Goal: Task Accomplishment & Management: Complete application form

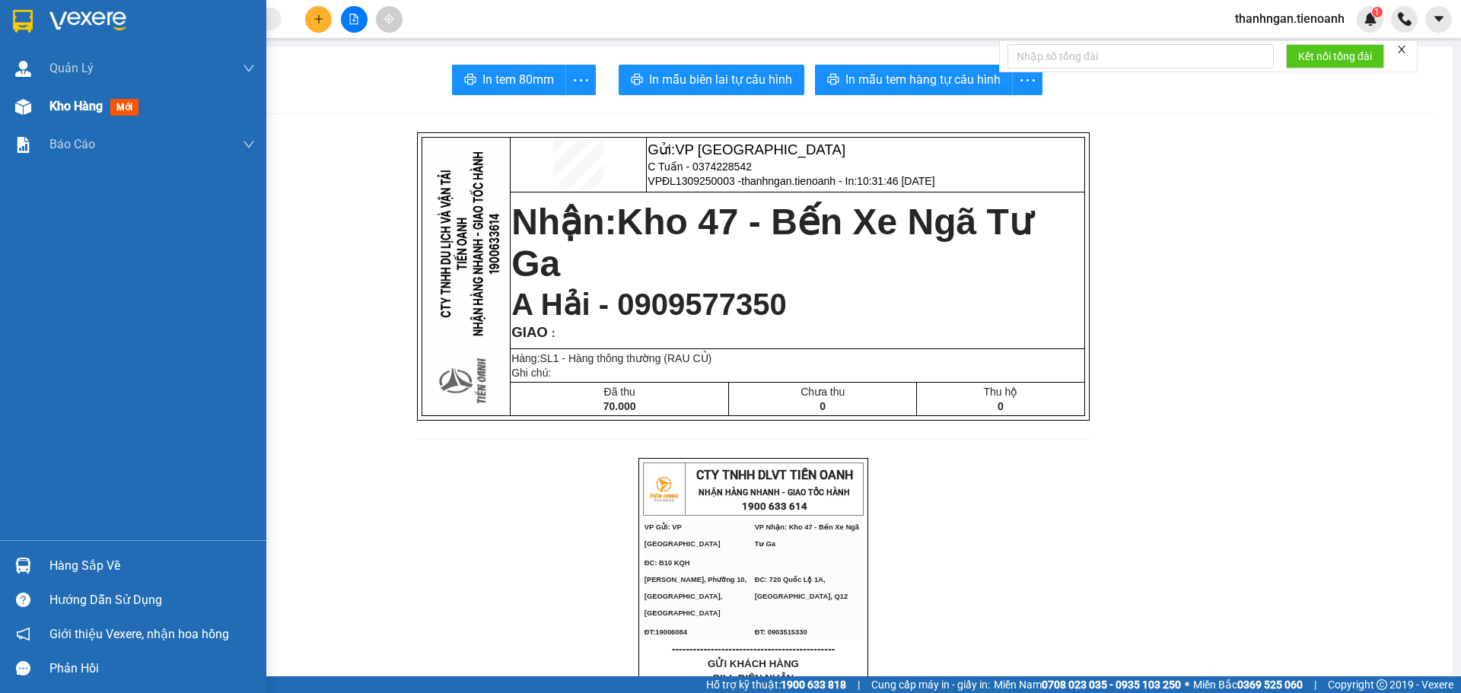
click at [78, 107] on span "Kho hàng" at bounding box center [75, 106] width 53 height 14
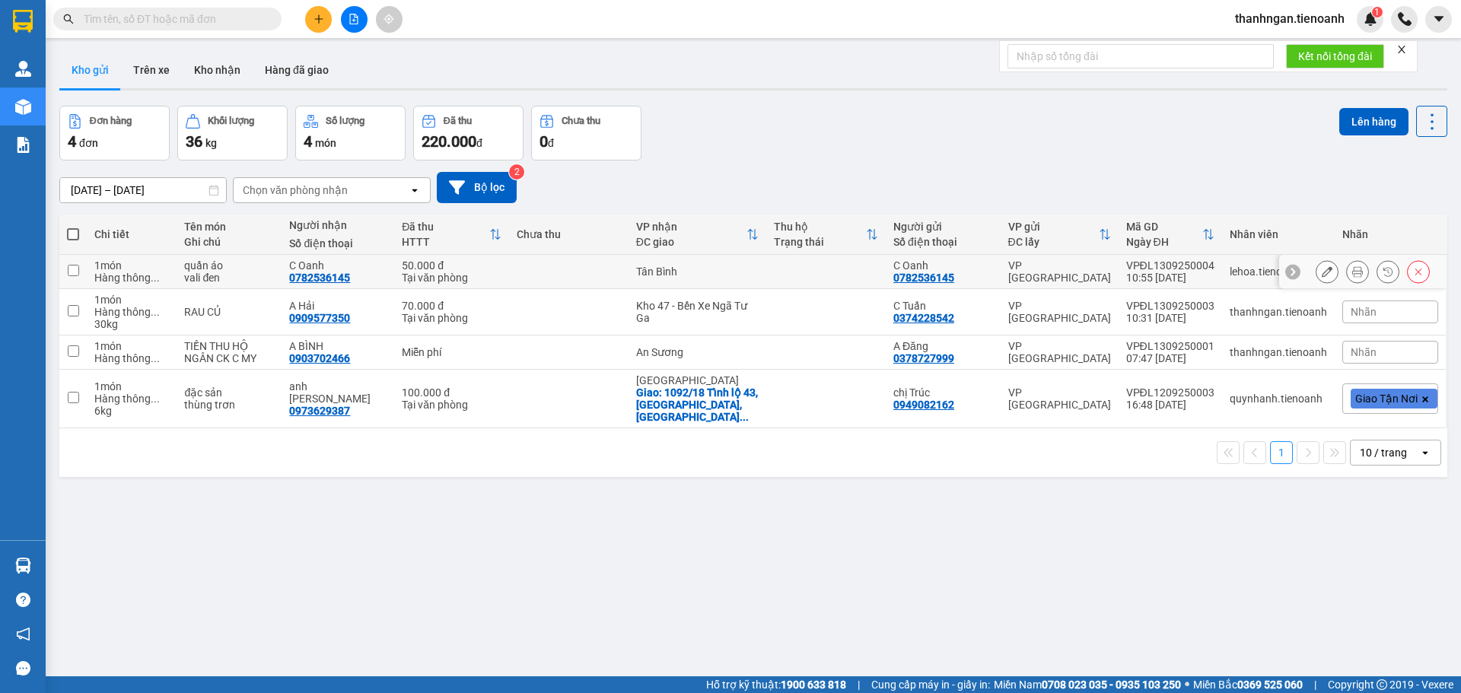
click at [74, 269] on input "checkbox" at bounding box center [73, 270] width 11 height 11
checkbox input "true"
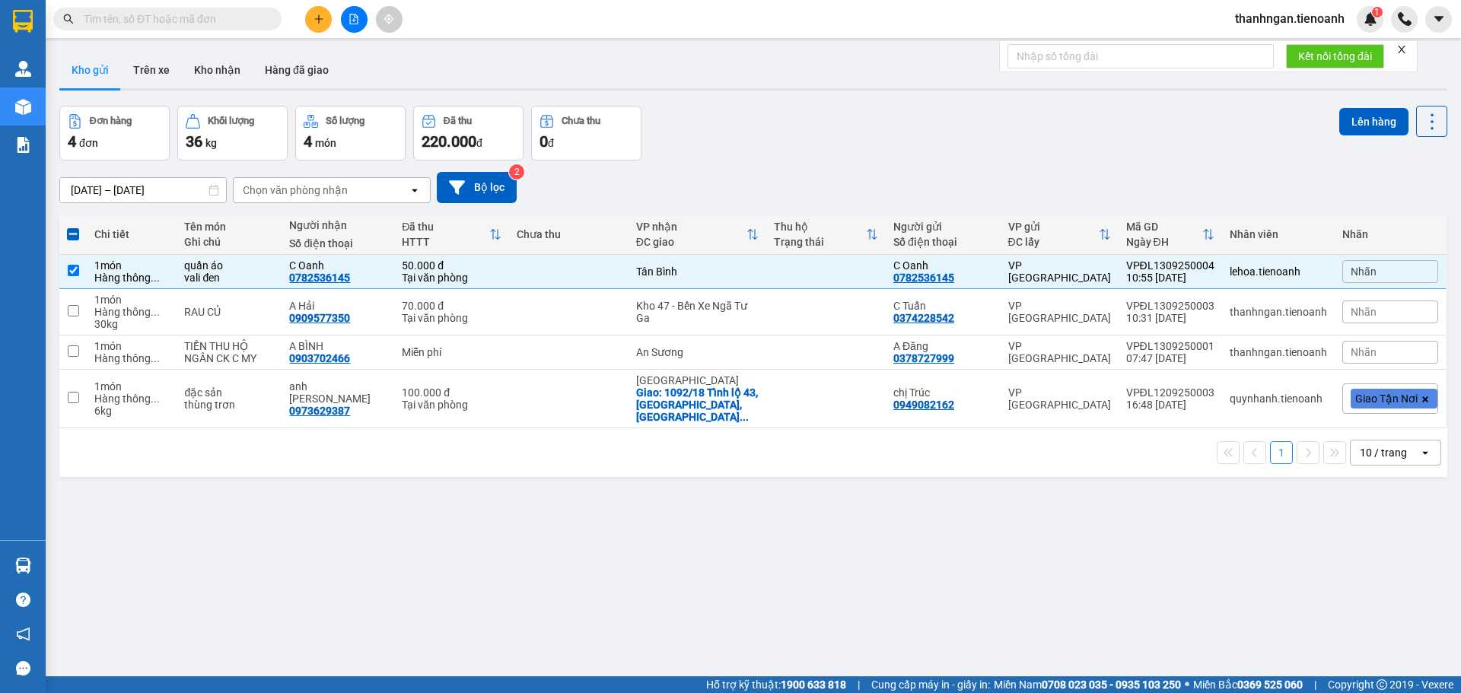
click at [74, 232] on span at bounding box center [73, 234] width 12 height 12
click at [73, 227] on input "checkbox" at bounding box center [73, 227] width 0 height 0
checkbox input "true"
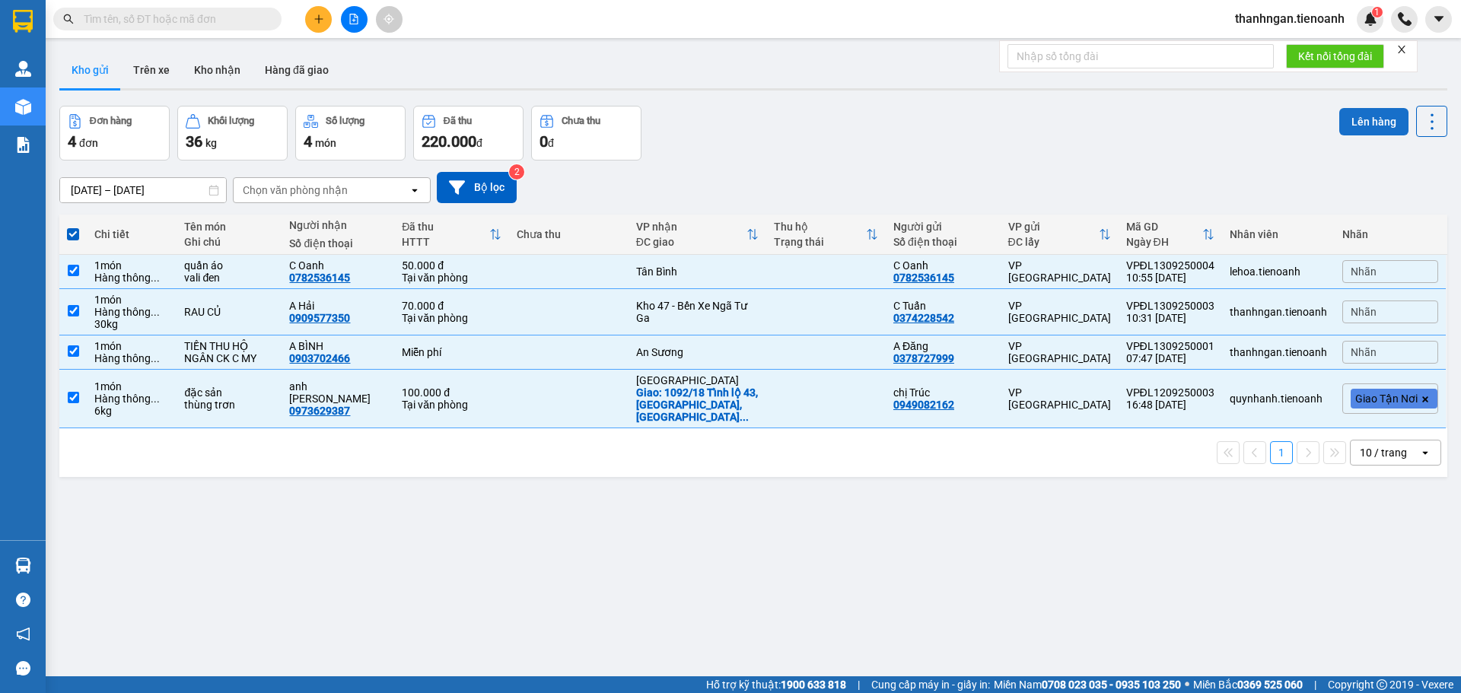
click at [1359, 117] on button "Lên hàng" at bounding box center [1373, 121] width 69 height 27
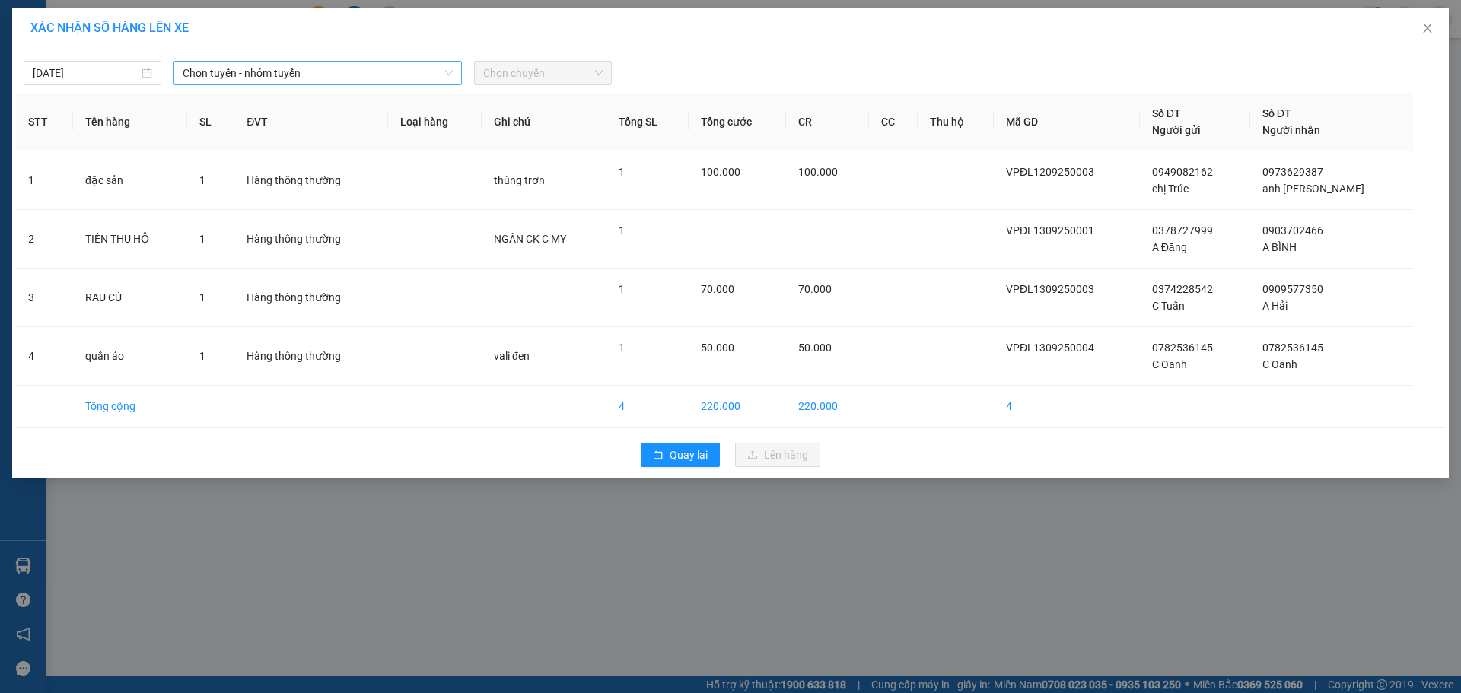
click at [382, 77] on span "Chọn tuyến - nhóm tuyến" at bounding box center [318, 73] width 270 height 23
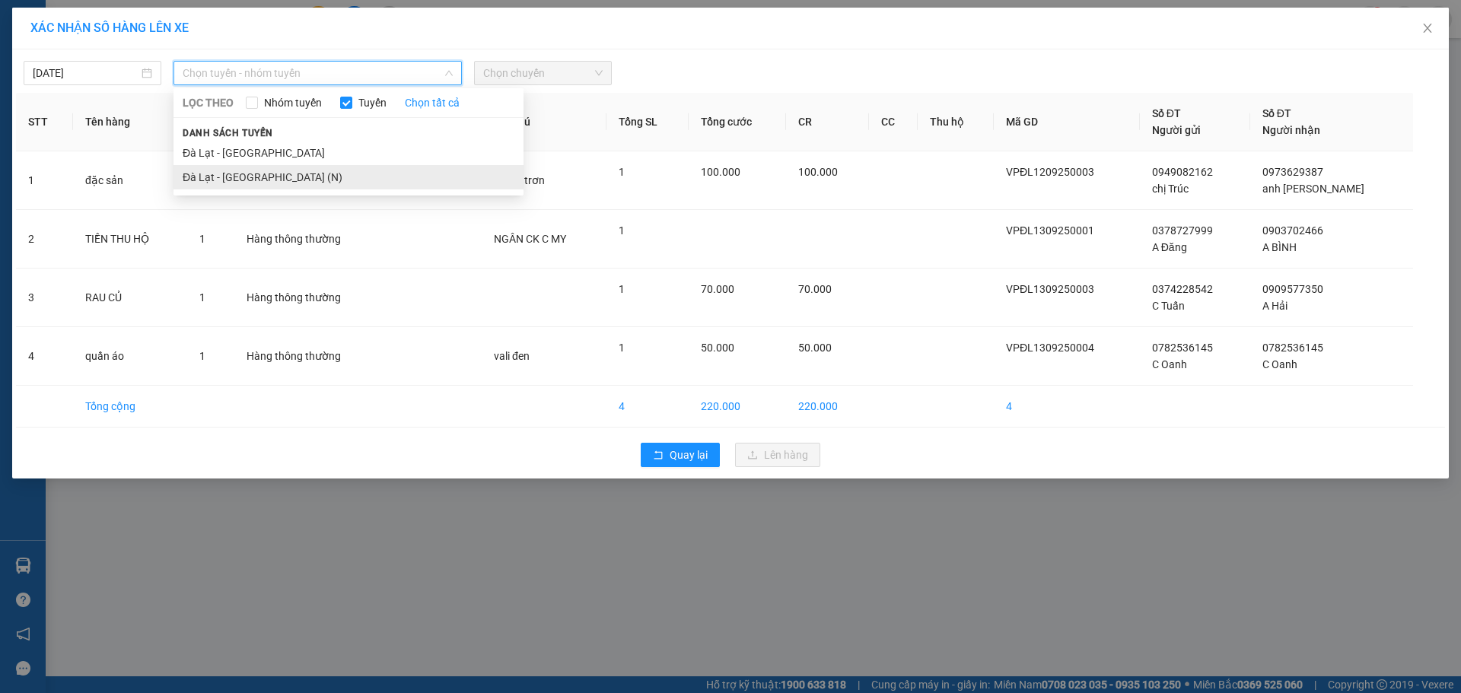
click at [249, 177] on li "Đà Lạt - [GEOGRAPHIC_DATA] (N)" at bounding box center [348, 177] width 350 height 24
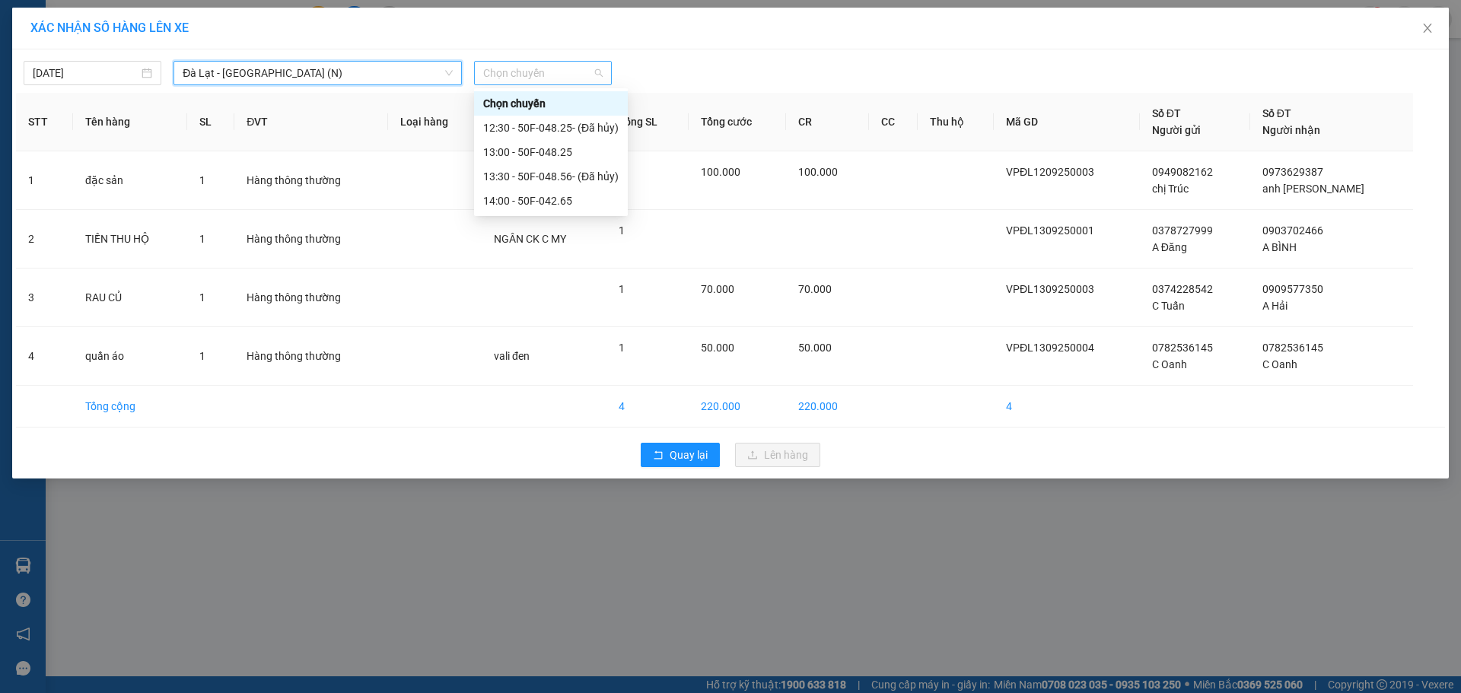
click at [523, 74] on span "Chọn chuyến" at bounding box center [542, 73] width 119 height 23
click at [537, 128] on div "12:30 - 50F-048.25 - (Đã hủy)" at bounding box center [550, 127] width 135 height 17
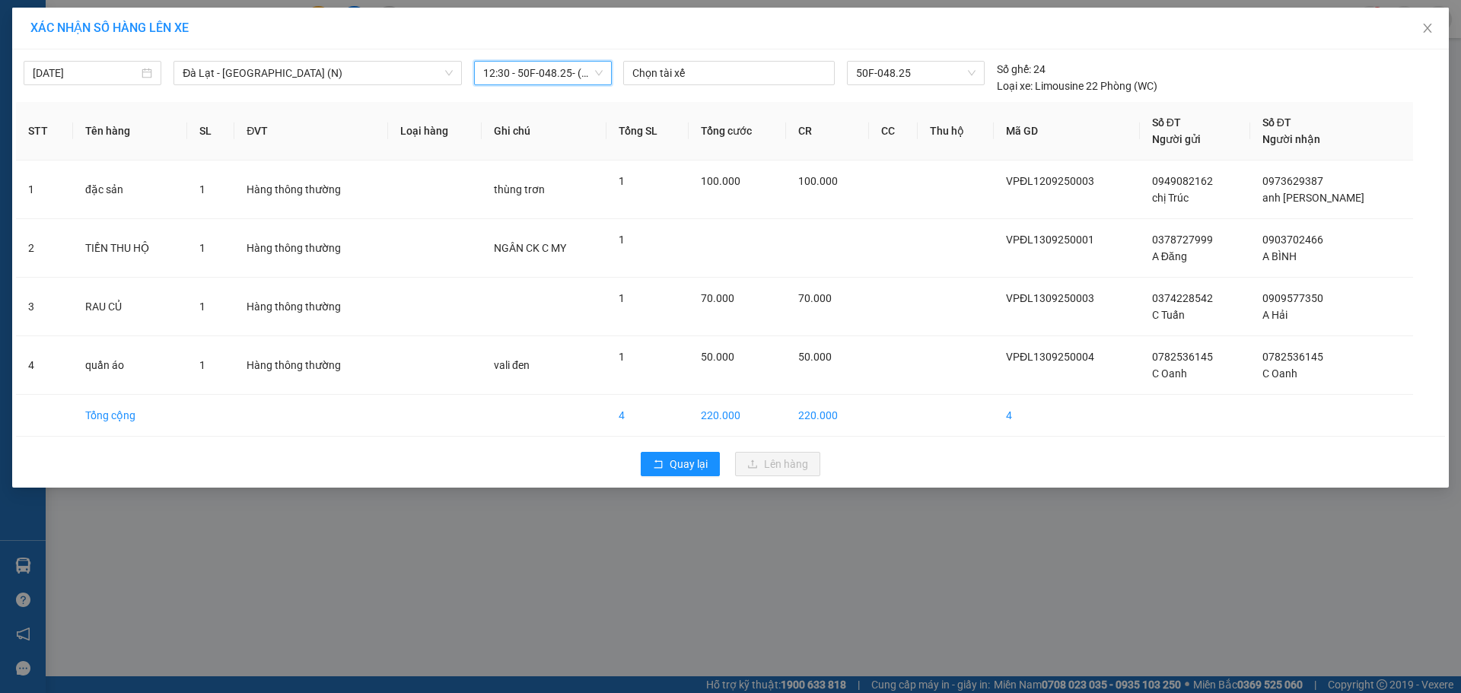
click at [577, 67] on span "12:30 - 50F-048.25 - (Đã hủy)" at bounding box center [542, 73] width 119 height 23
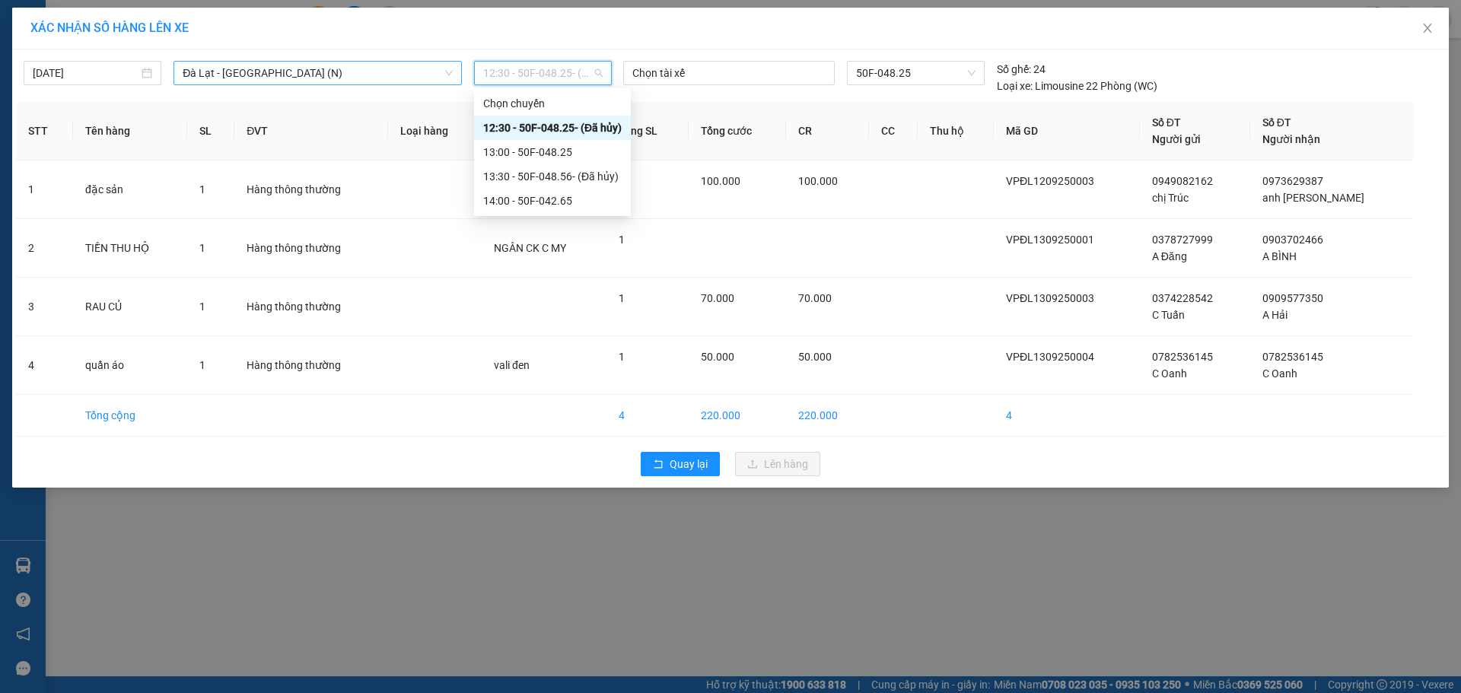
click at [339, 75] on span "Đà Lạt - [GEOGRAPHIC_DATA] (N)" at bounding box center [318, 73] width 270 height 23
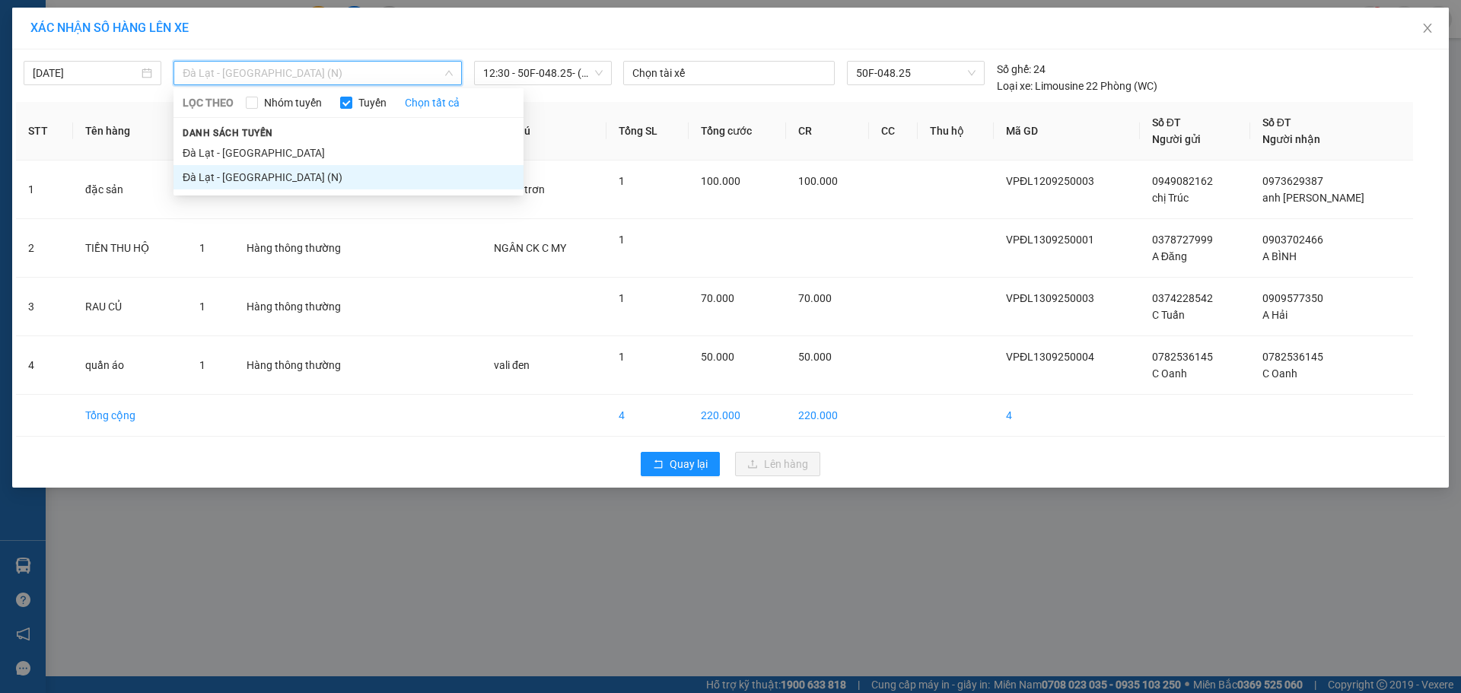
click at [226, 536] on div "XÁC NHẬN SỐ HÀNG LÊN XE [DATE] [GEOGRAPHIC_DATA] - [GEOGRAPHIC_DATA] (N) LỌC TH…" at bounding box center [730, 346] width 1461 height 693
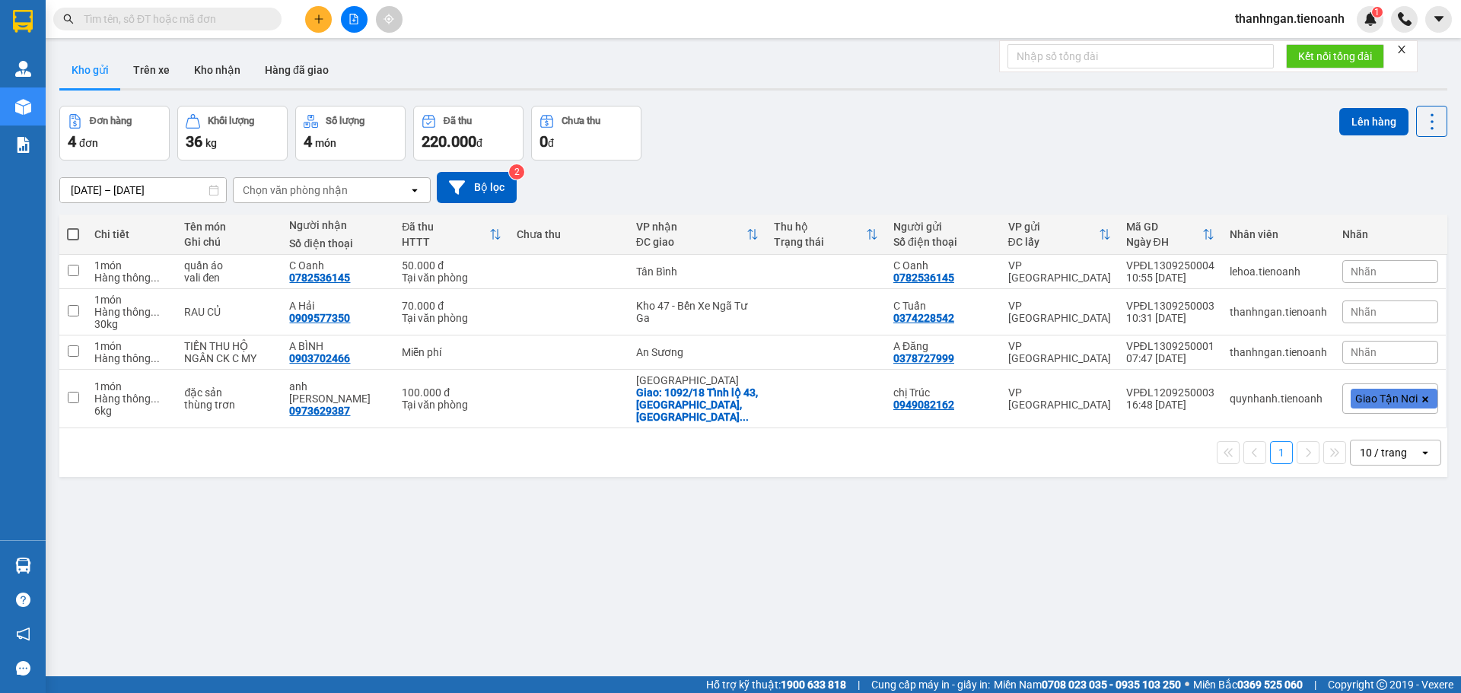
click at [75, 234] on span at bounding box center [73, 234] width 12 height 12
click at [73, 227] on input "checkbox" at bounding box center [73, 227] width 0 height 0
checkbox input "true"
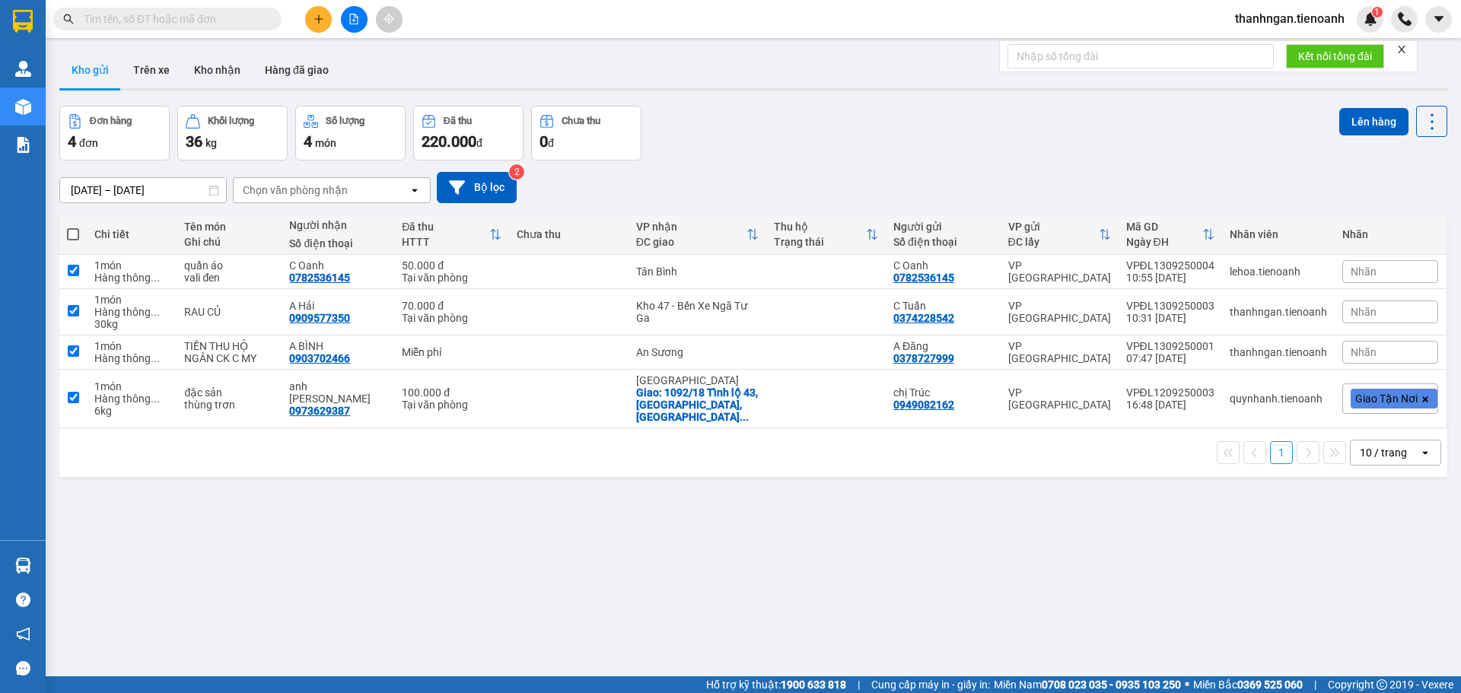
checkbox input "true"
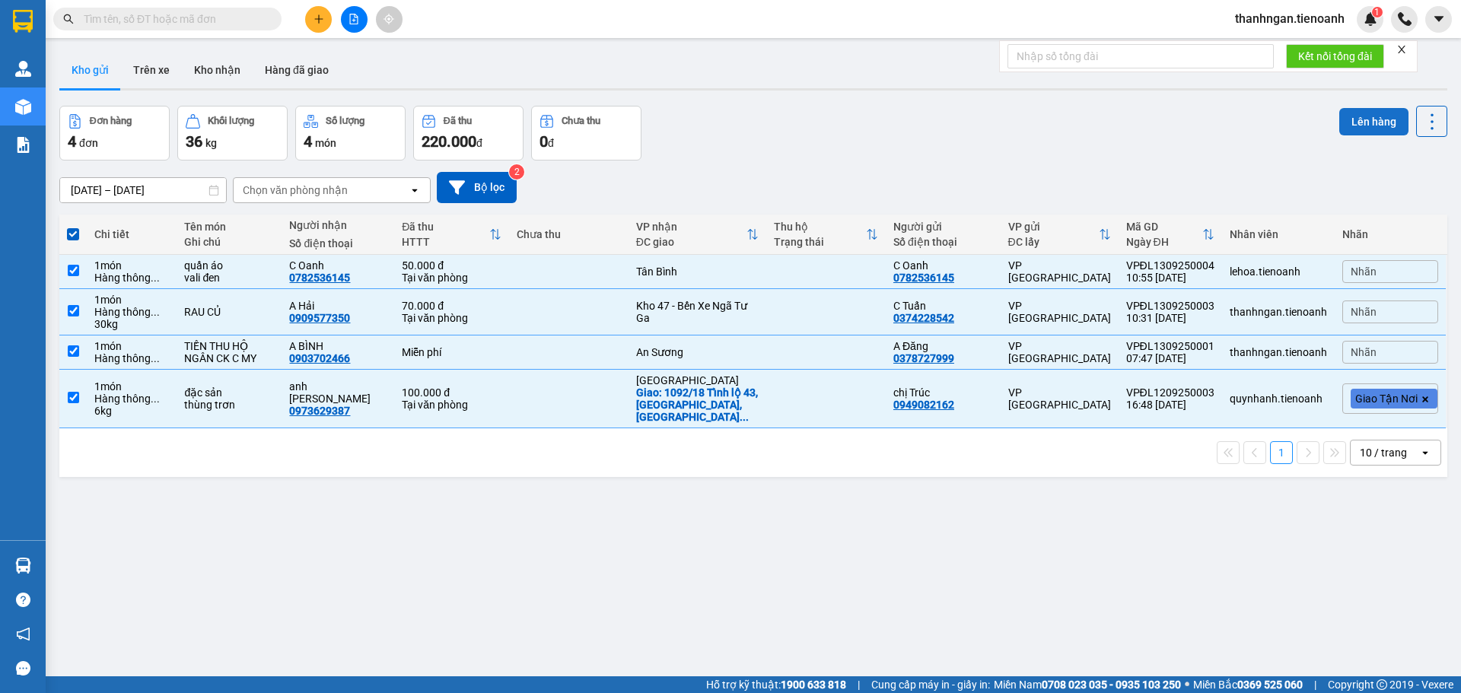
click at [1356, 119] on button "Lên hàng" at bounding box center [1373, 121] width 69 height 27
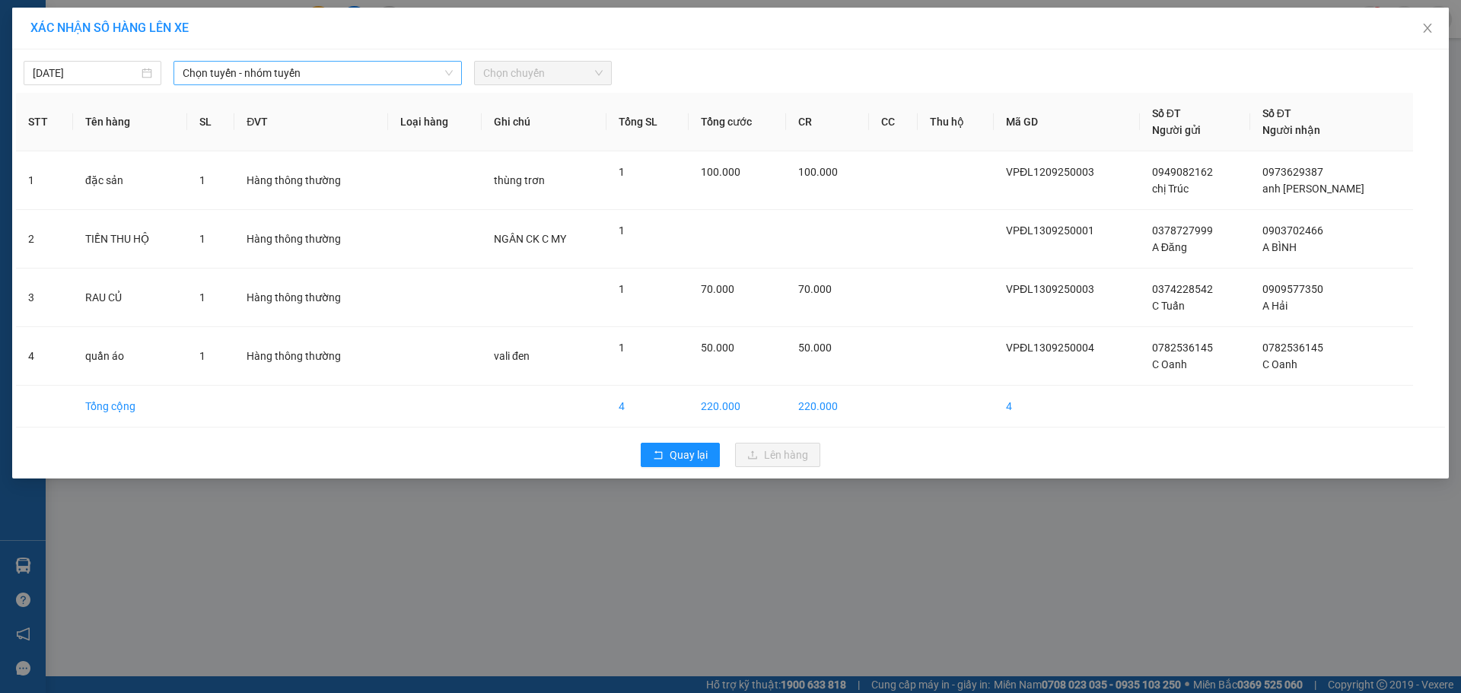
click at [346, 70] on span "Chọn tuyến - nhóm tuyến" at bounding box center [318, 73] width 270 height 23
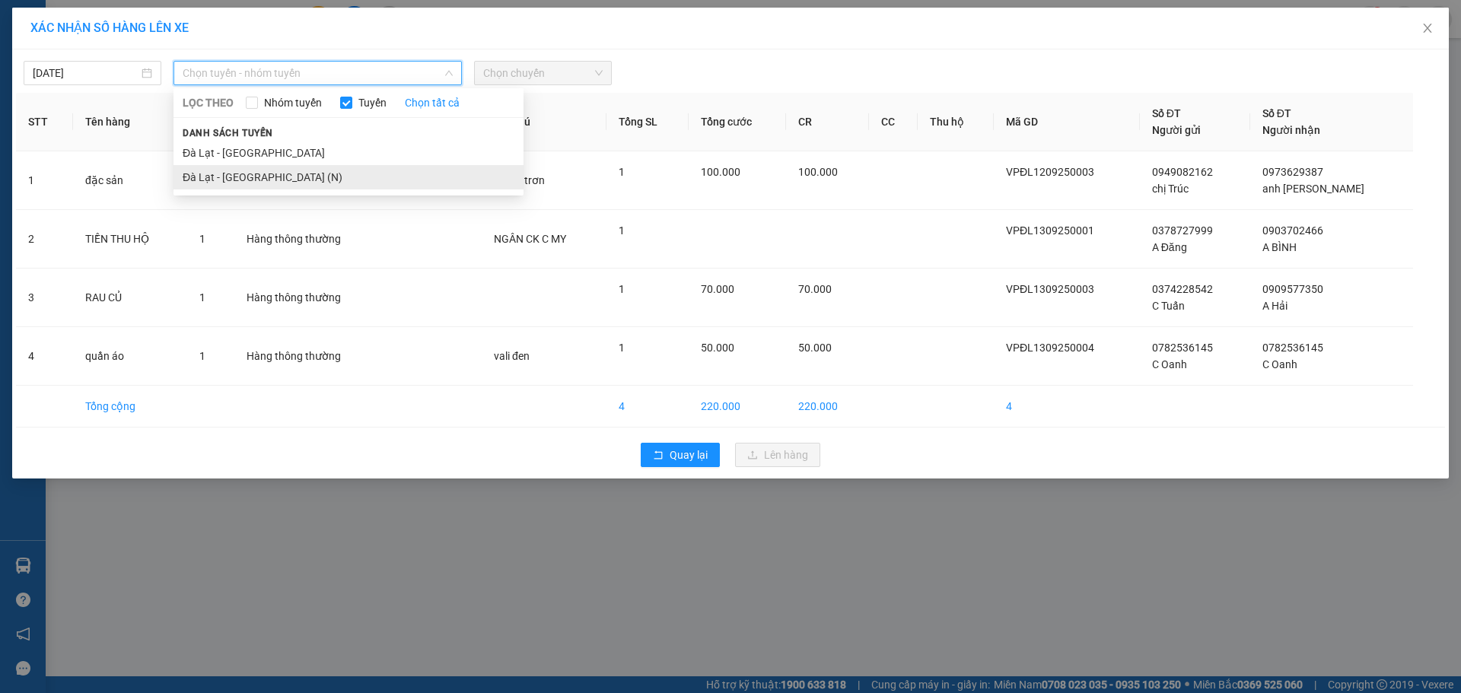
click at [250, 175] on li "Đà Lạt - [GEOGRAPHIC_DATA] (N)" at bounding box center [348, 177] width 350 height 24
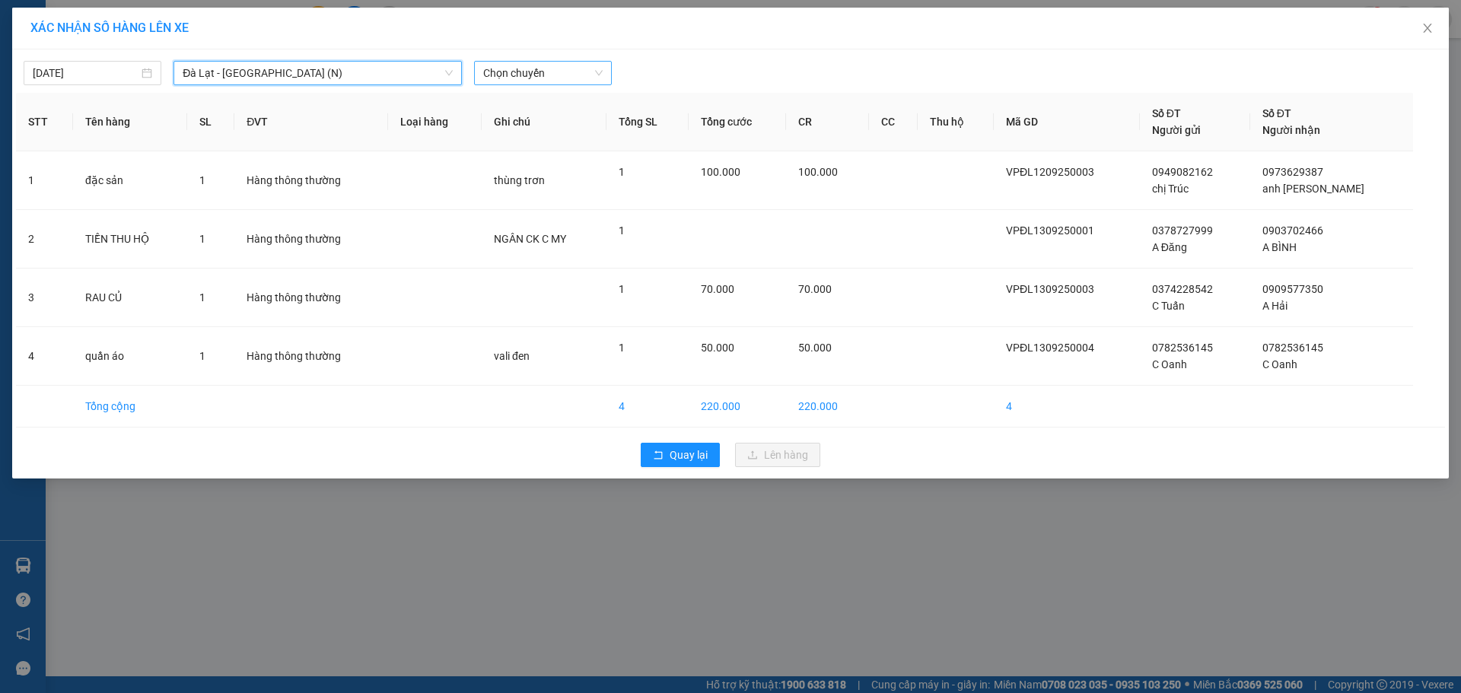
click at [564, 65] on span "Chọn chuyến" at bounding box center [542, 73] width 119 height 23
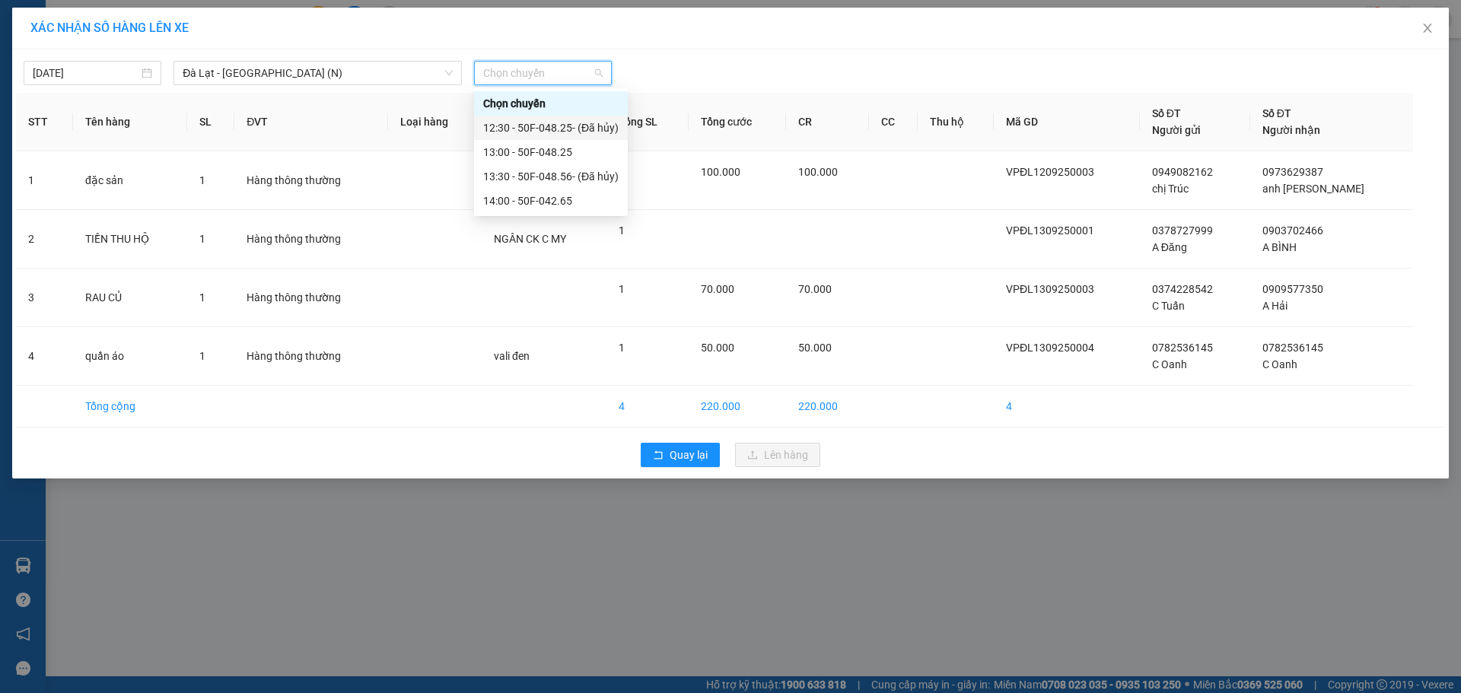
click at [563, 127] on div "12:30 - 50F-048.25 - (Đã hủy)" at bounding box center [550, 127] width 135 height 17
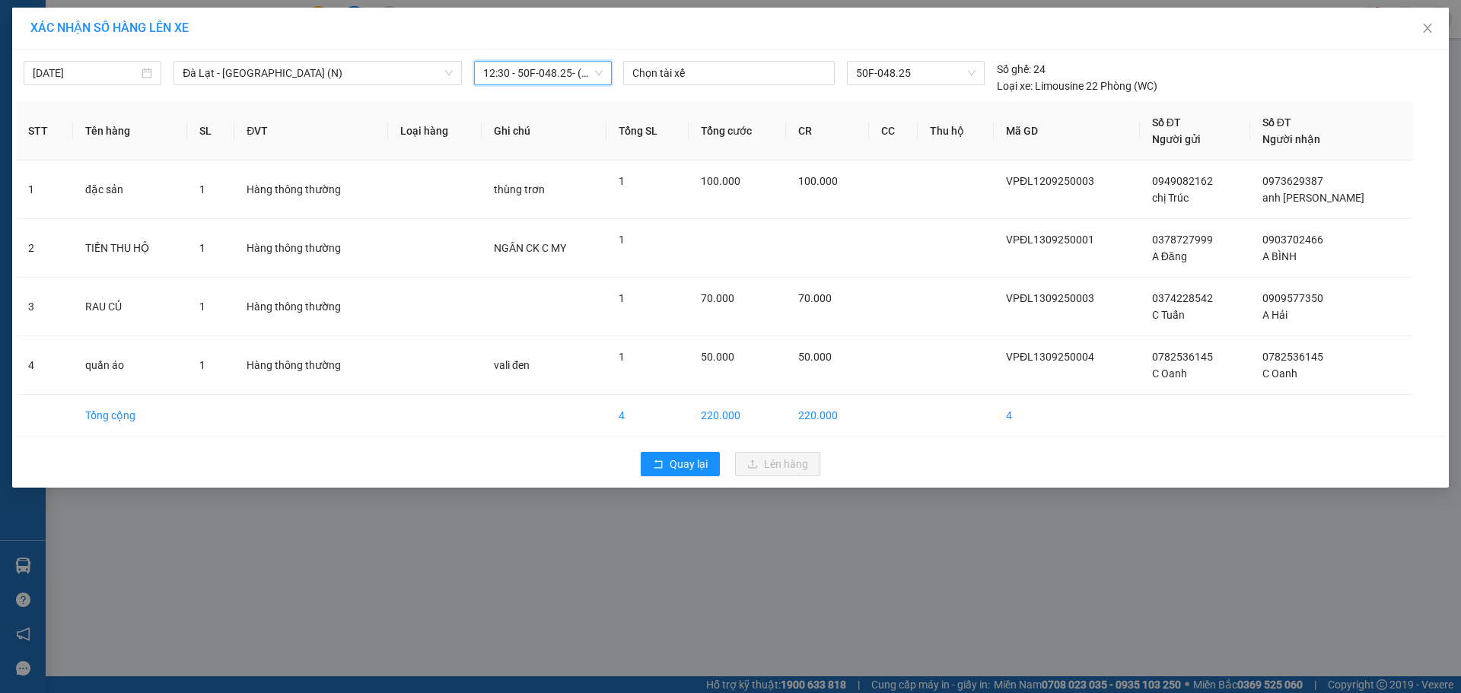
click at [570, 72] on span "12:30 - 50F-048.25 - (Đã hủy)" at bounding box center [542, 73] width 119 height 23
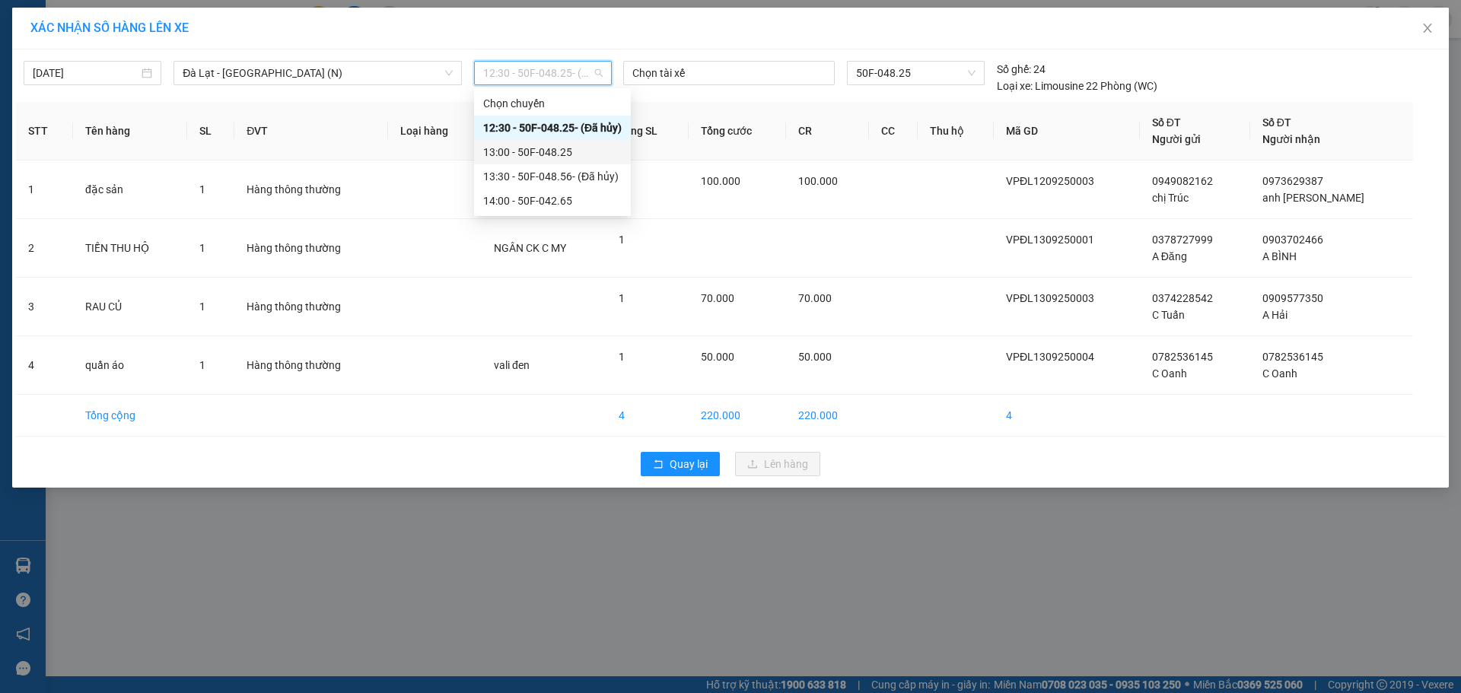
click at [539, 154] on div "13:00 - 50F-048.25" at bounding box center [552, 152] width 138 height 17
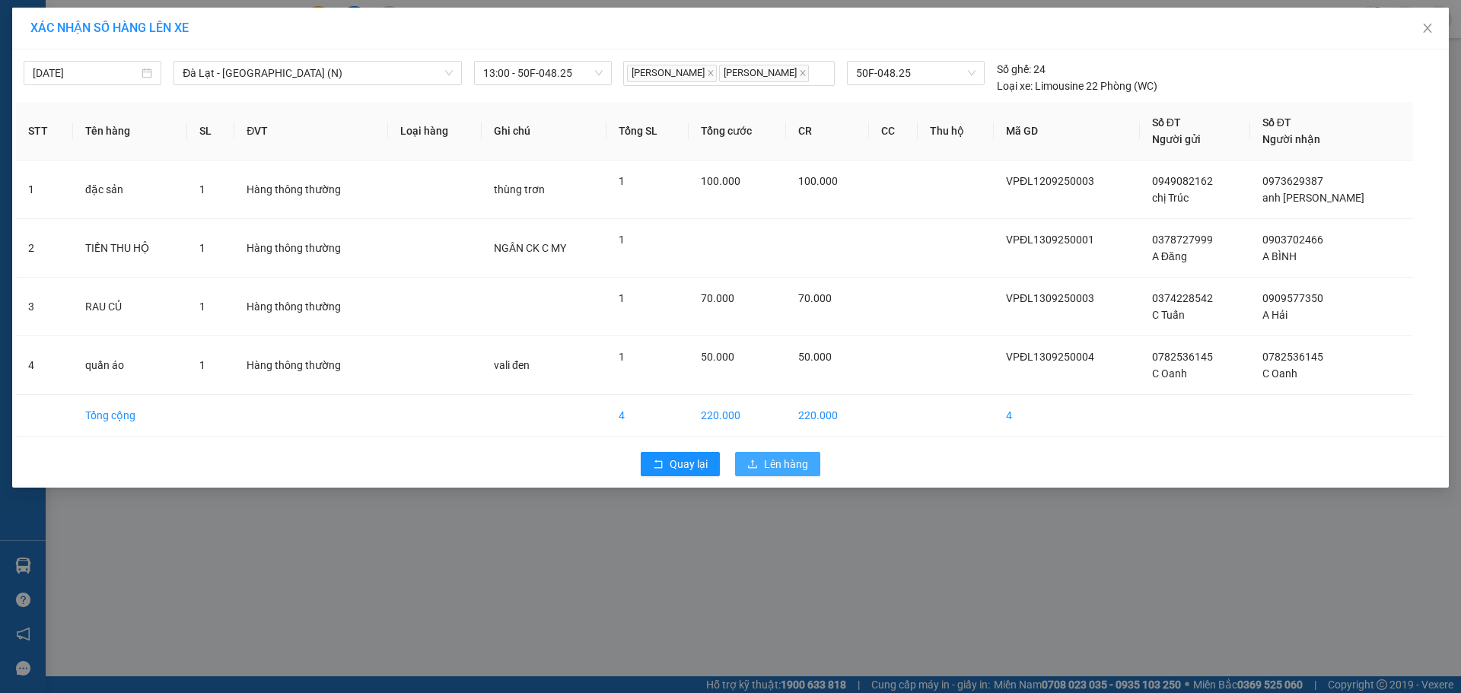
click at [777, 468] on span "Lên hàng" at bounding box center [786, 464] width 44 height 17
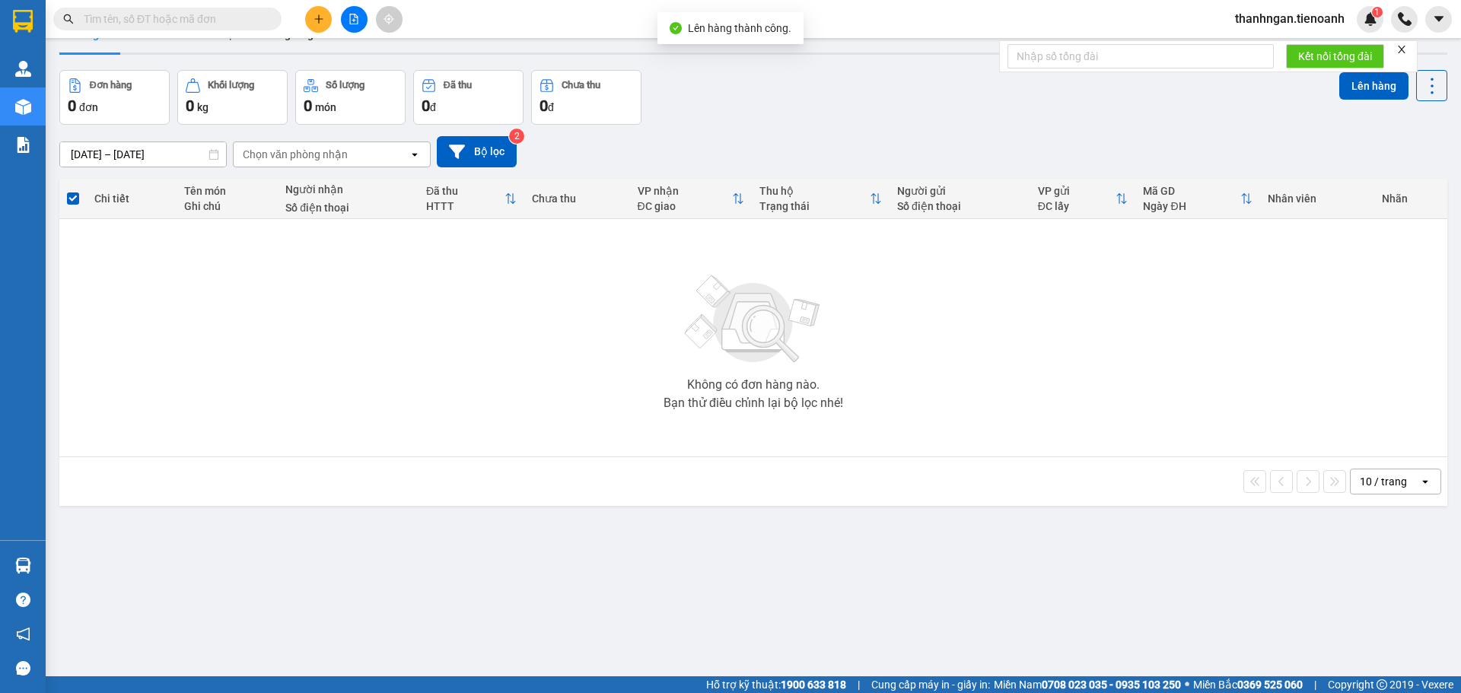
scroll to position [70, 0]
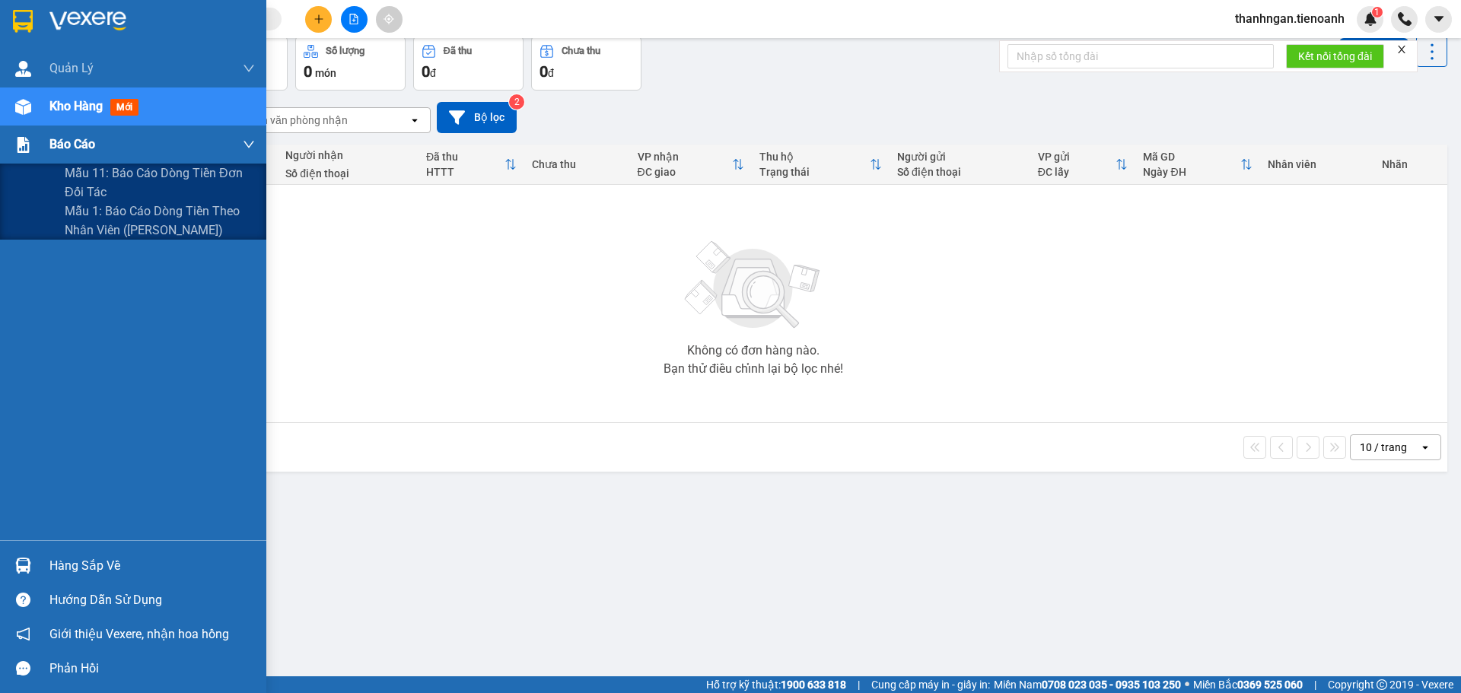
click at [68, 141] on span "Báo cáo" at bounding box center [72, 144] width 46 height 19
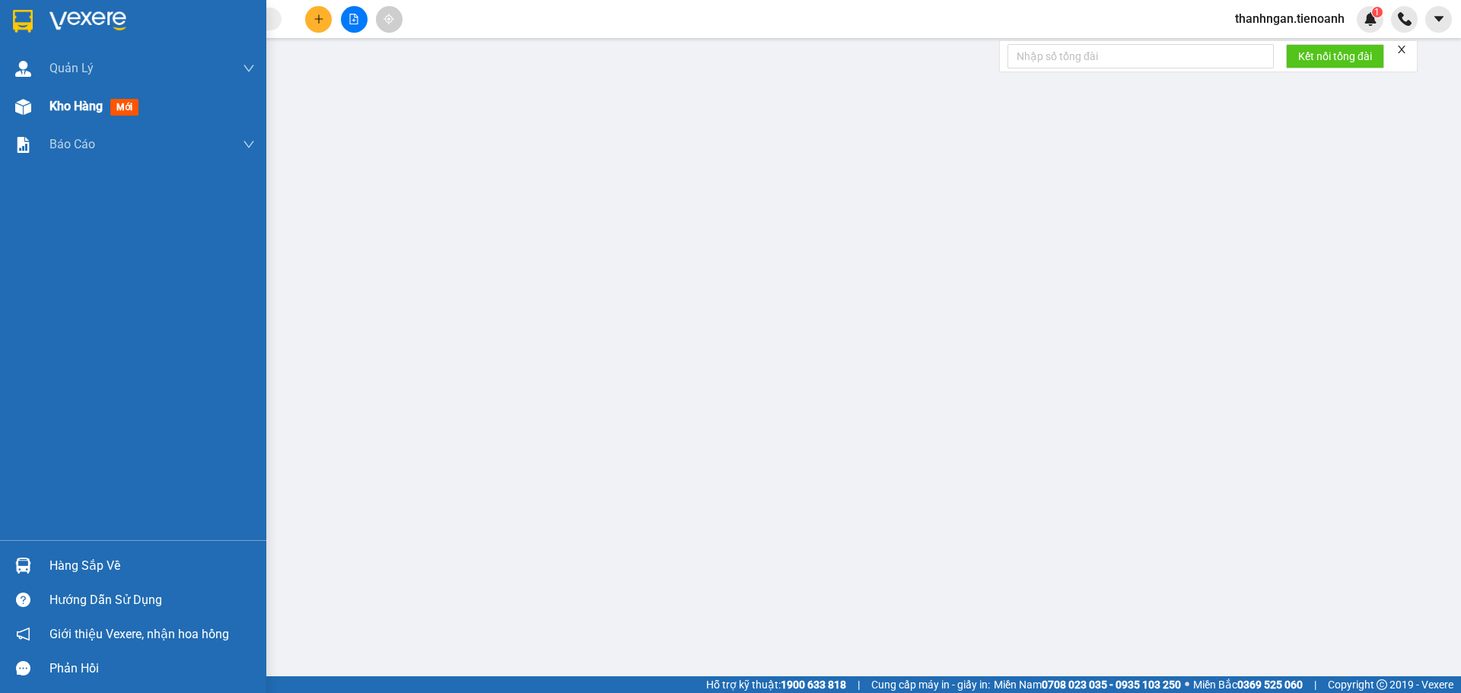
click at [83, 102] on span "Kho hàng" at bounding box center [75, 106] width 53 height 14
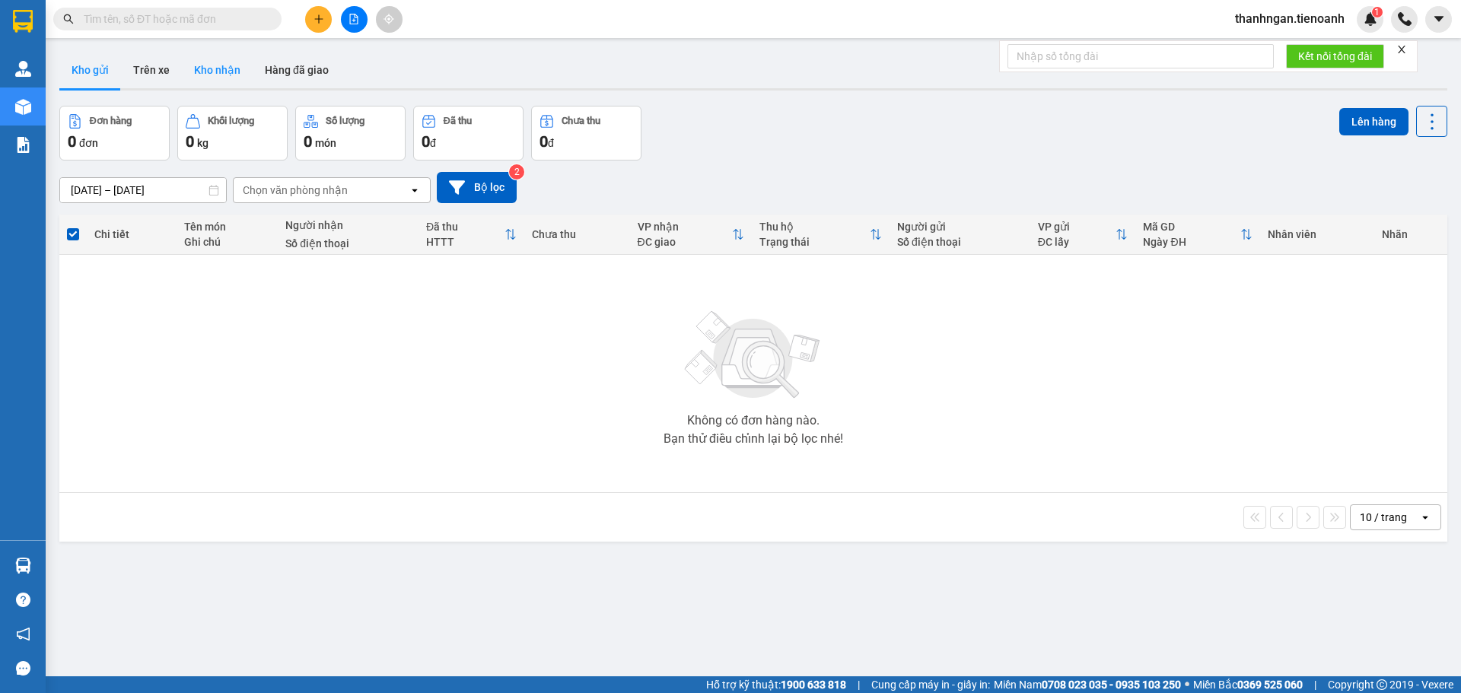
click at [215, 74] on button "Kho nhận" at bounding box center [217, 70] width 71 height 37
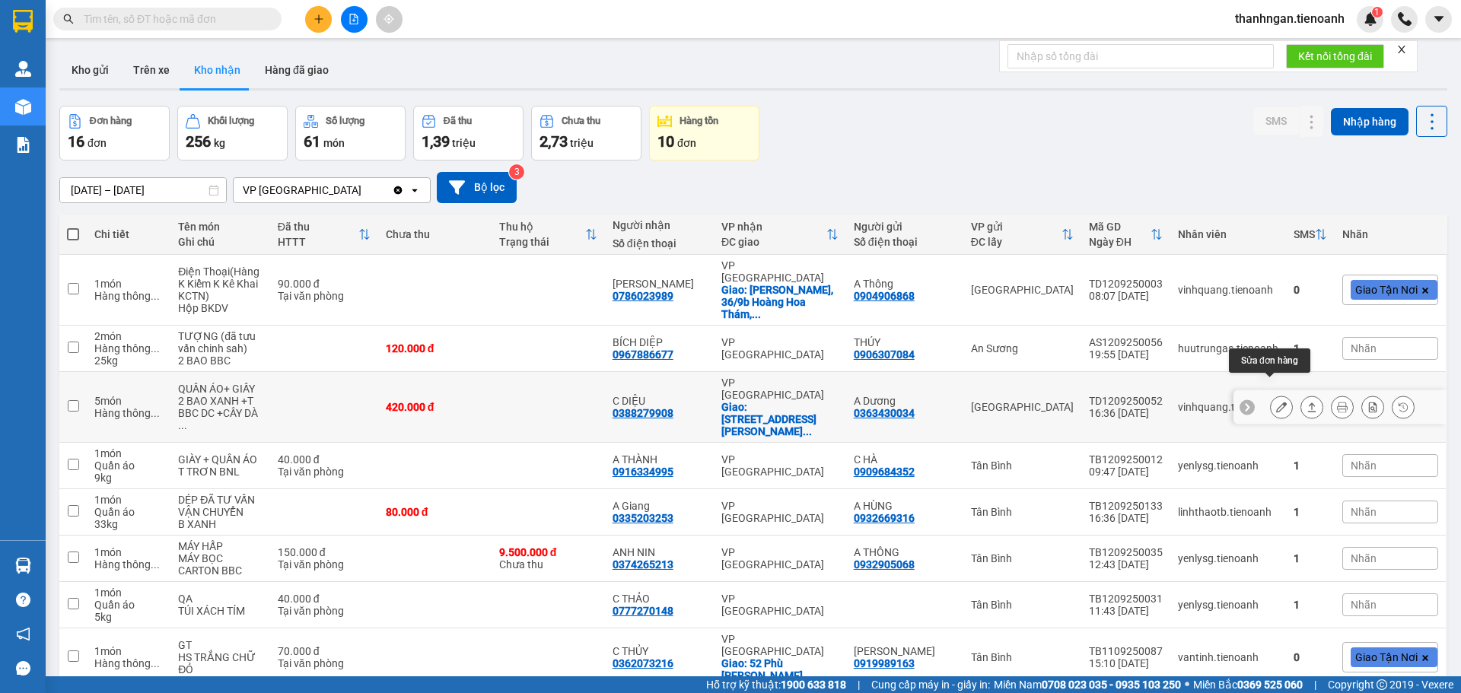
click at [1276, 402] on icon at bounding box center [1281, 407] width 11 height 11
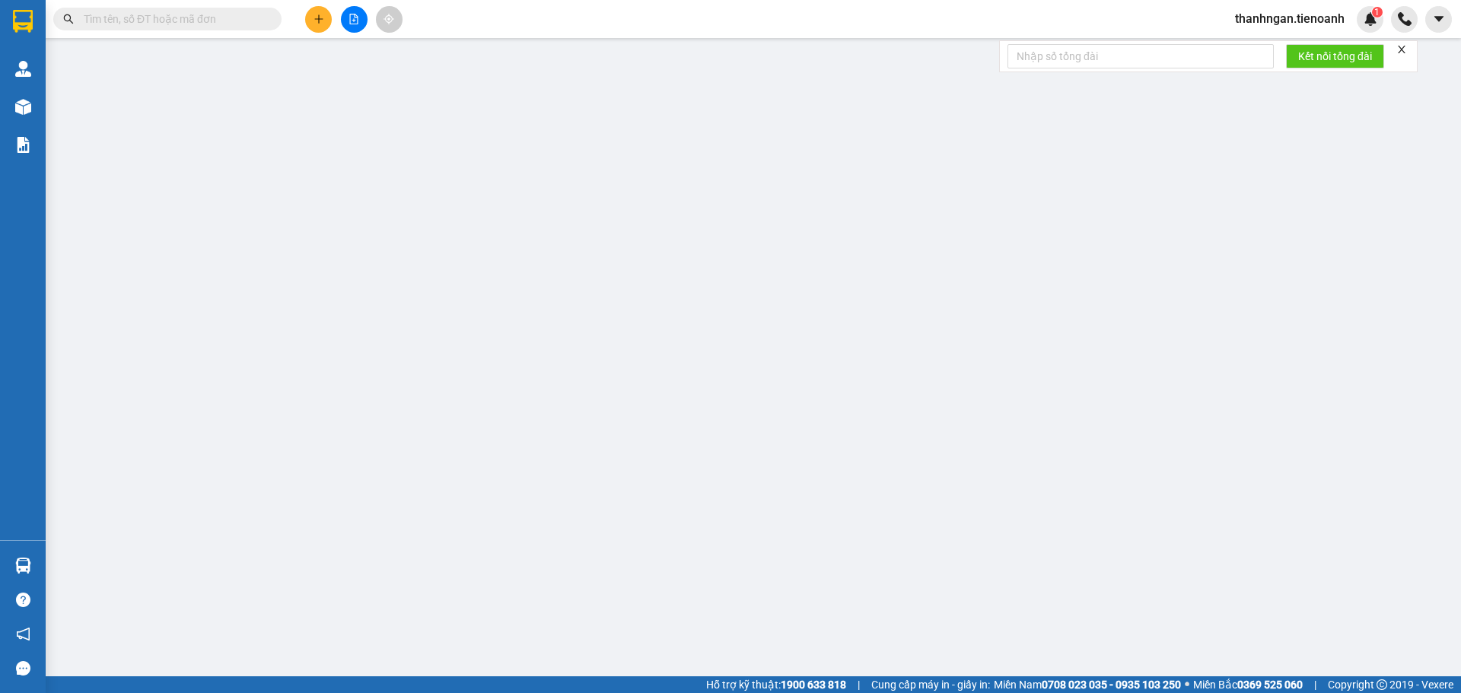
type input "0388279908"
type input "C DIỆU"
checkbox input "true"
type input "[STREET_ADDRESS][PERSON_NAME] Đồng"
type input "0363430034"
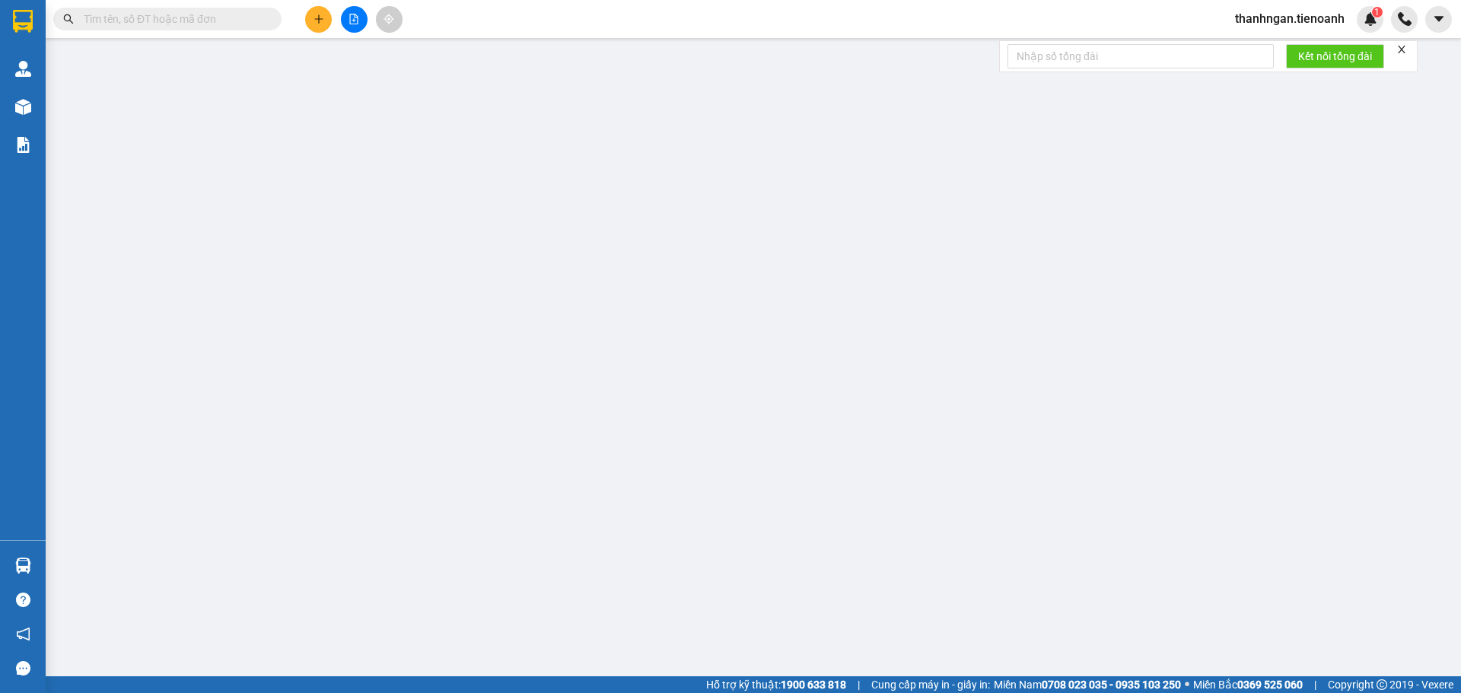
type input "A Dương"
type input "420.000"
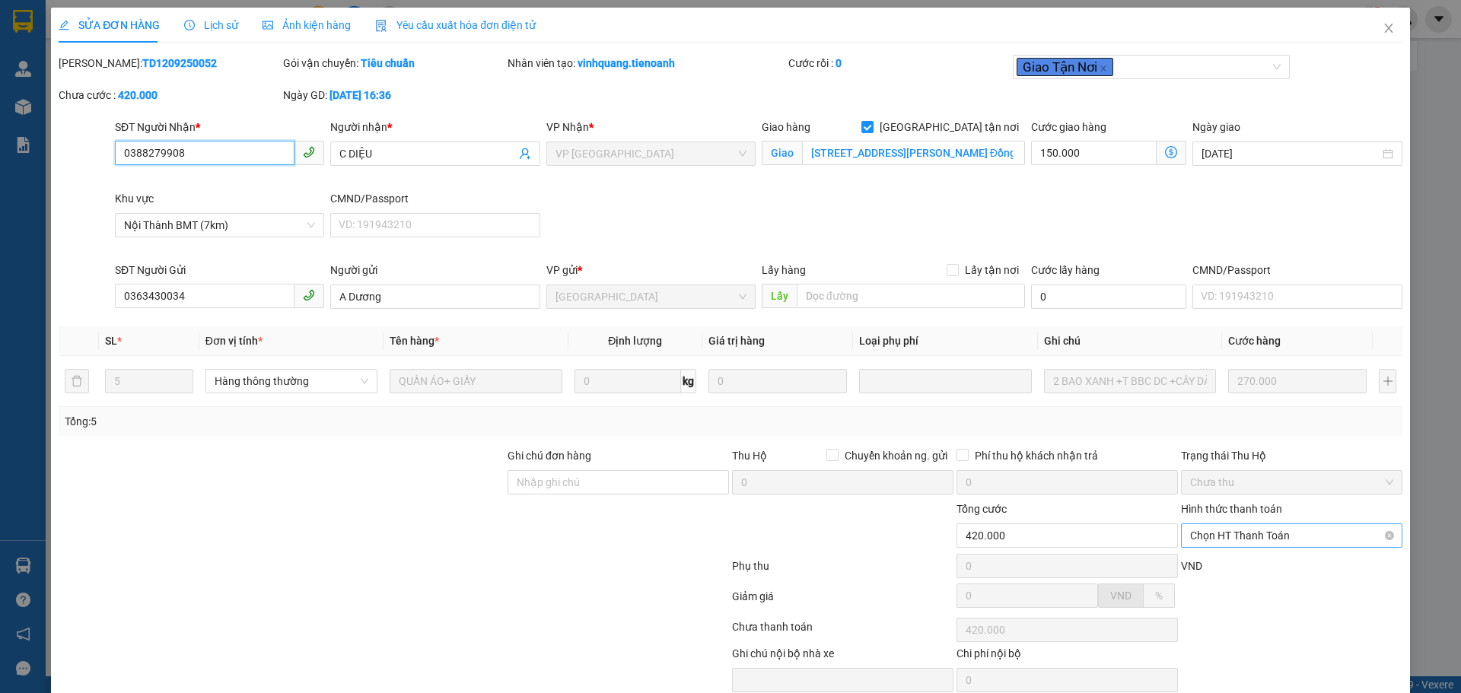
click at [1233, 545] on span "Chọn HT Thanh Toán" at bounding box center [1291, 535] width 203 height 23
click at [1193, 571] on div "Tại văn phòng" at bounding box center [1282, 566] width 202 height 17
type input "0"
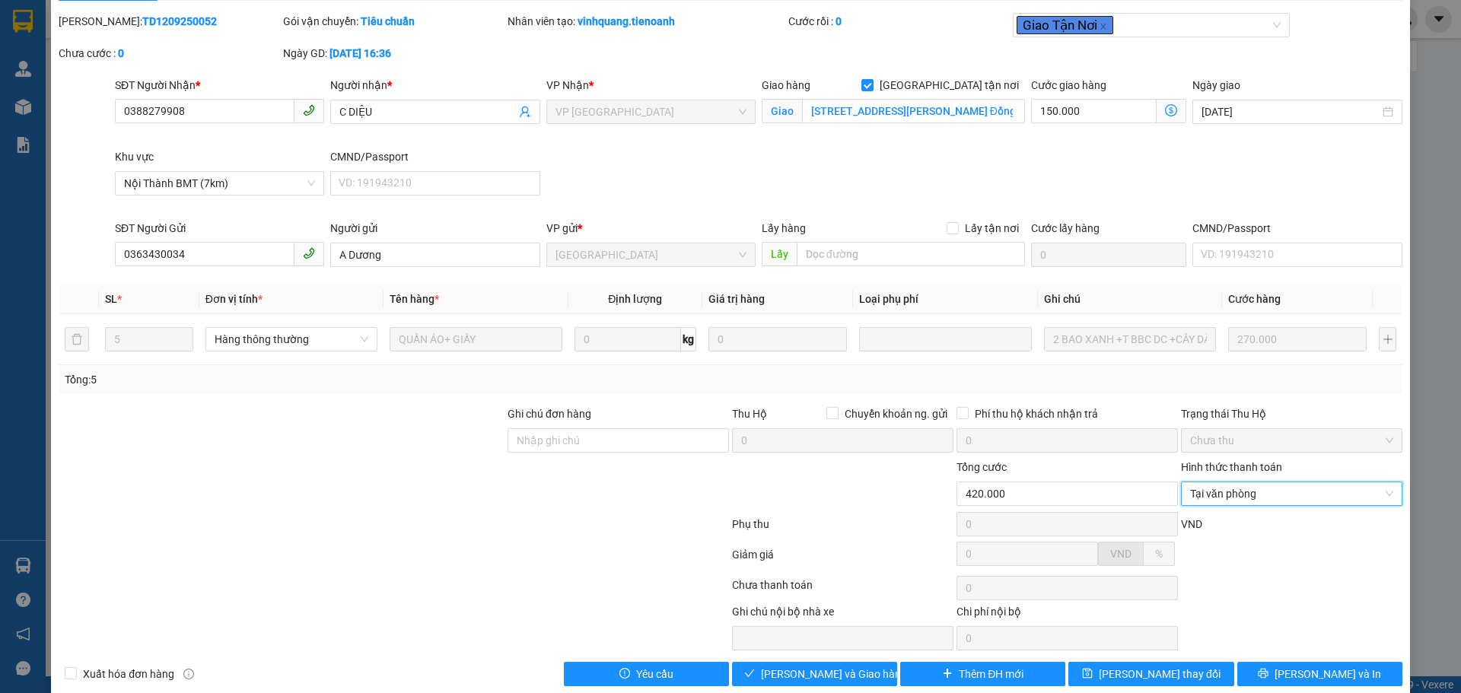
scroll to position [65, 0]
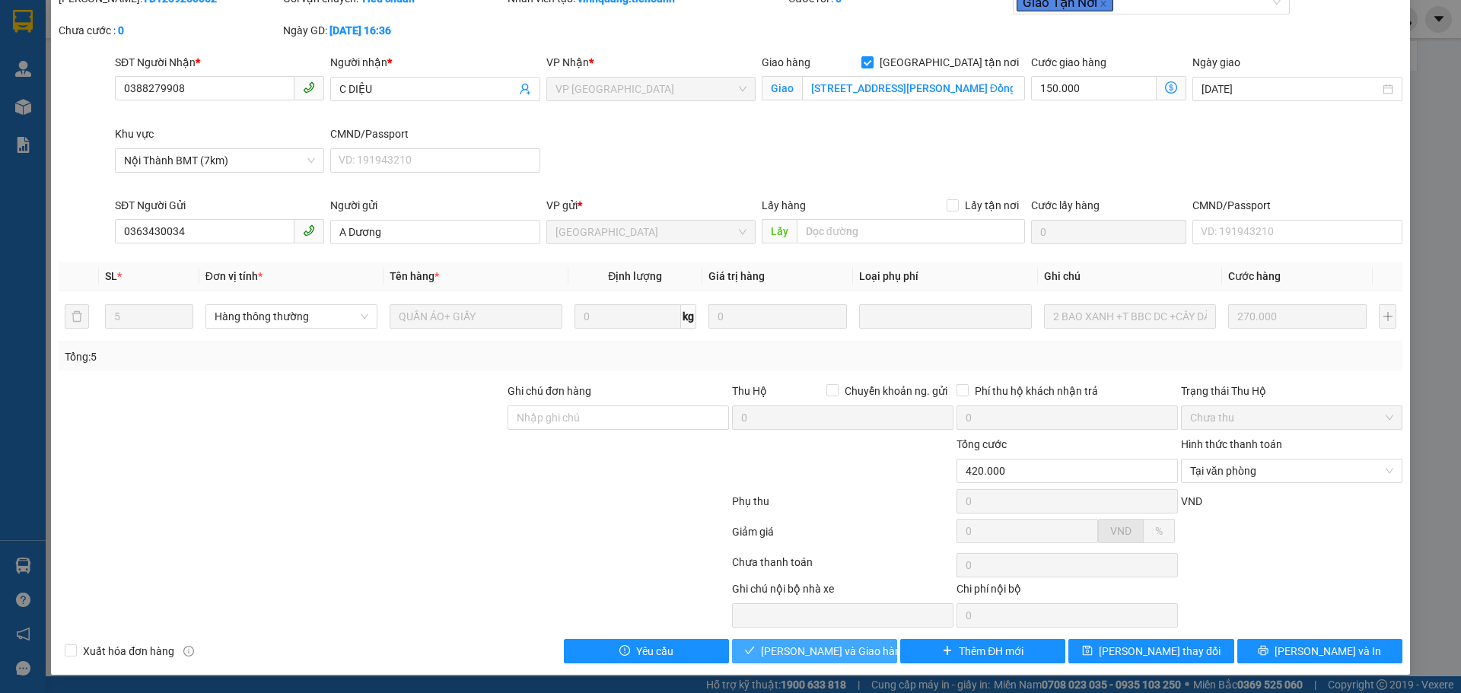
click at [838, 650] on span "[PERSON_NAME] và Giao hàng" at bounding box center [834, 651] width 146 height 17
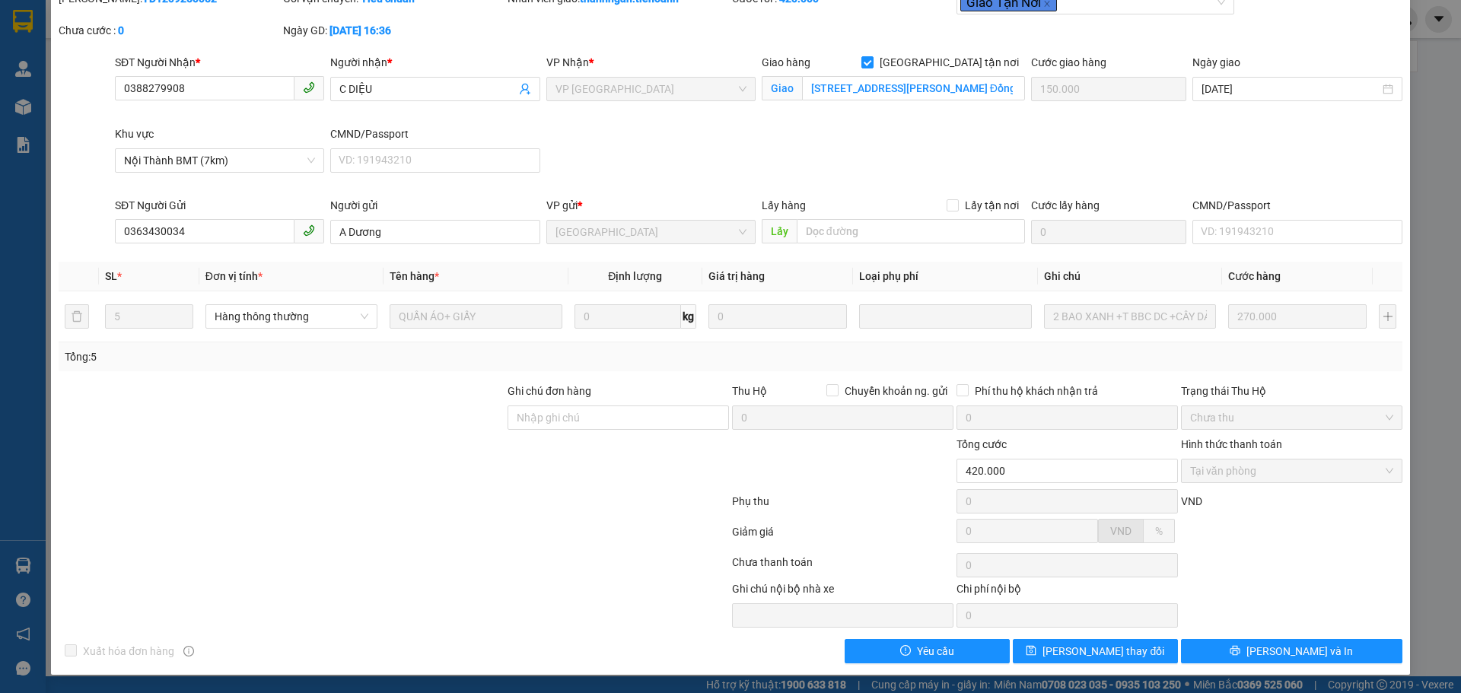
scroll to position [0, 0]
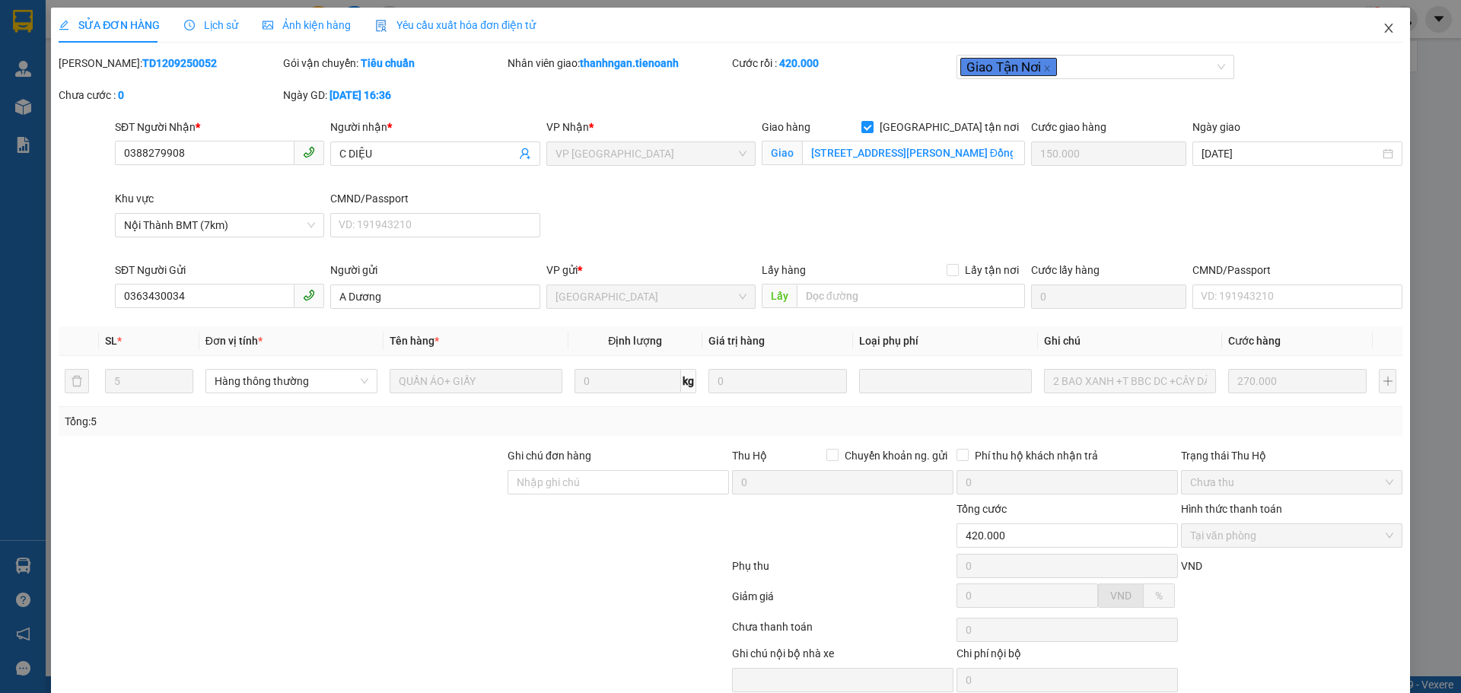
click at [1382, 30] on icon "close" at bounding box center [1388, 28] width 12 height 12
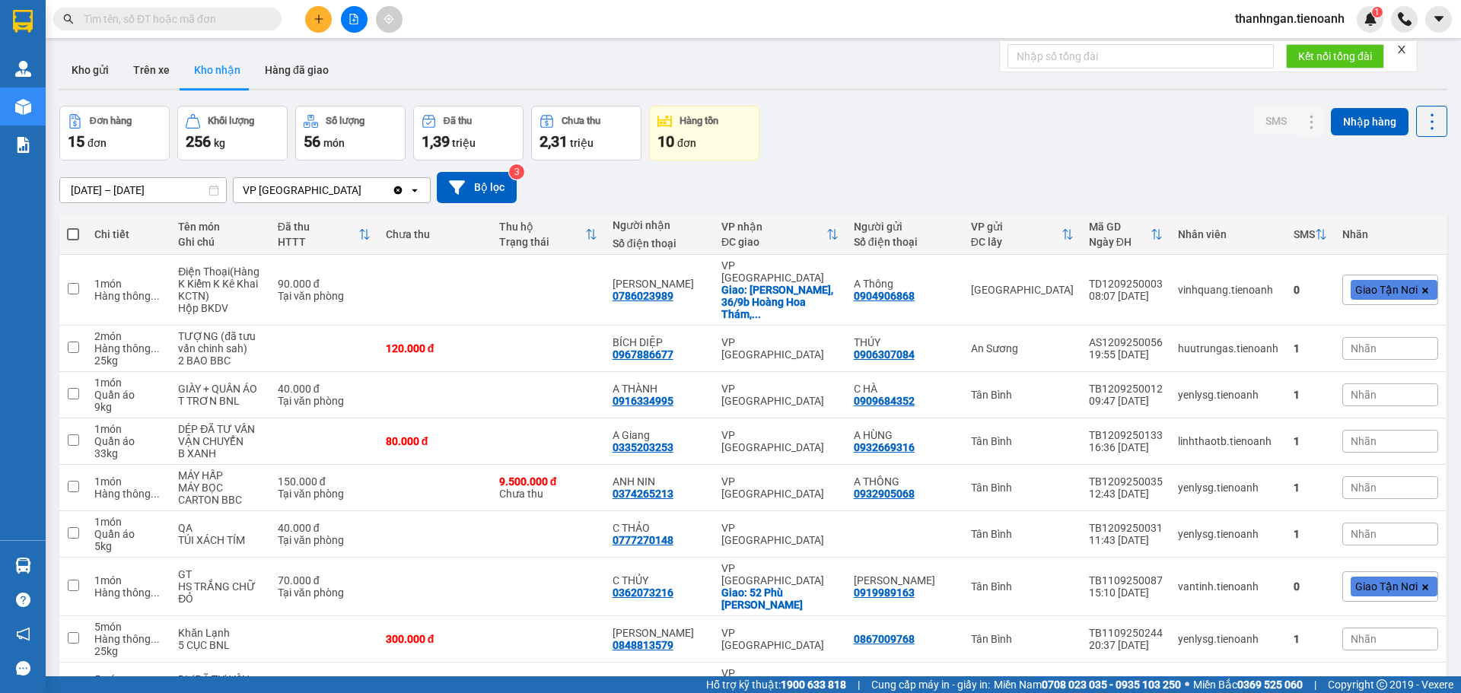
click at [227, 11] on input "text" at bounding box center [174, 19] width 180 height 17
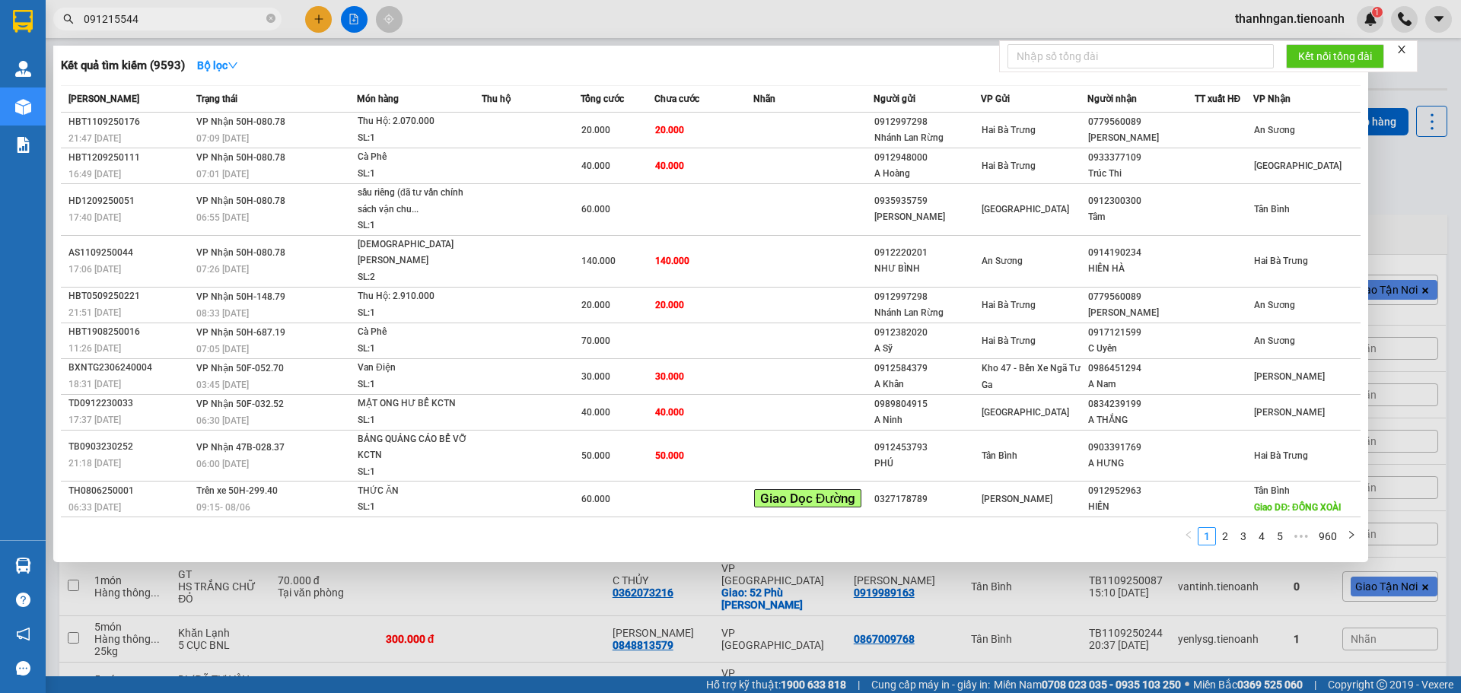
type input "0912155449"
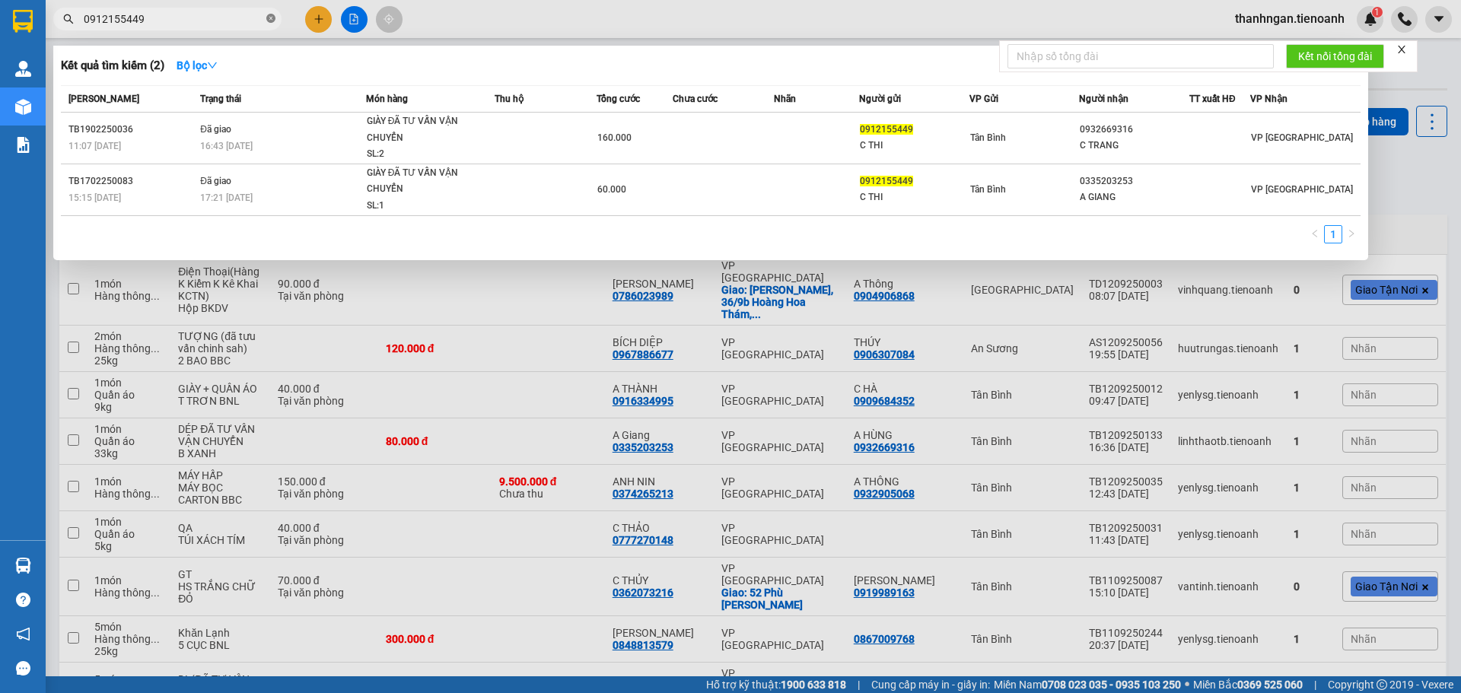
click at [272, 18] on icon "close-circle" at bounding box center [270, 18] width 9 height 9
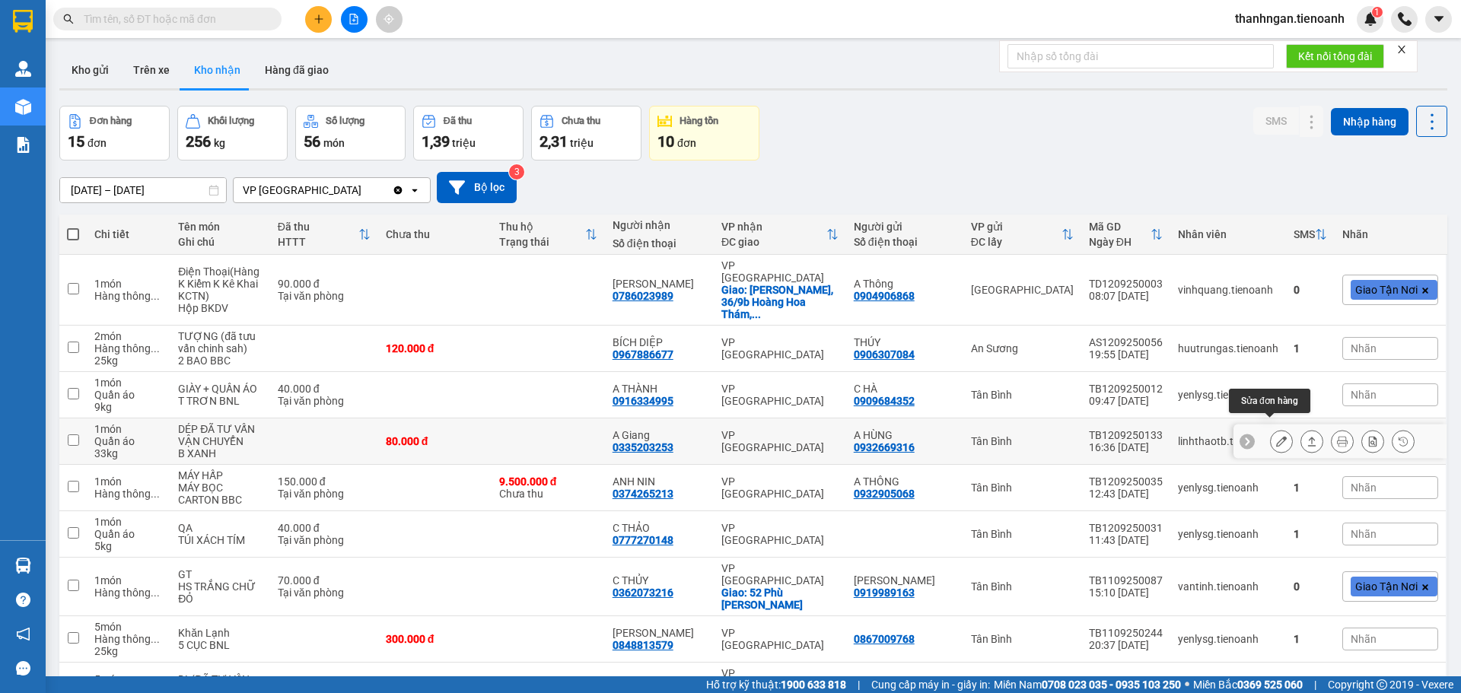
click at [1276, 436] on icon at bounding box center [1281, 441] width 11 height 11
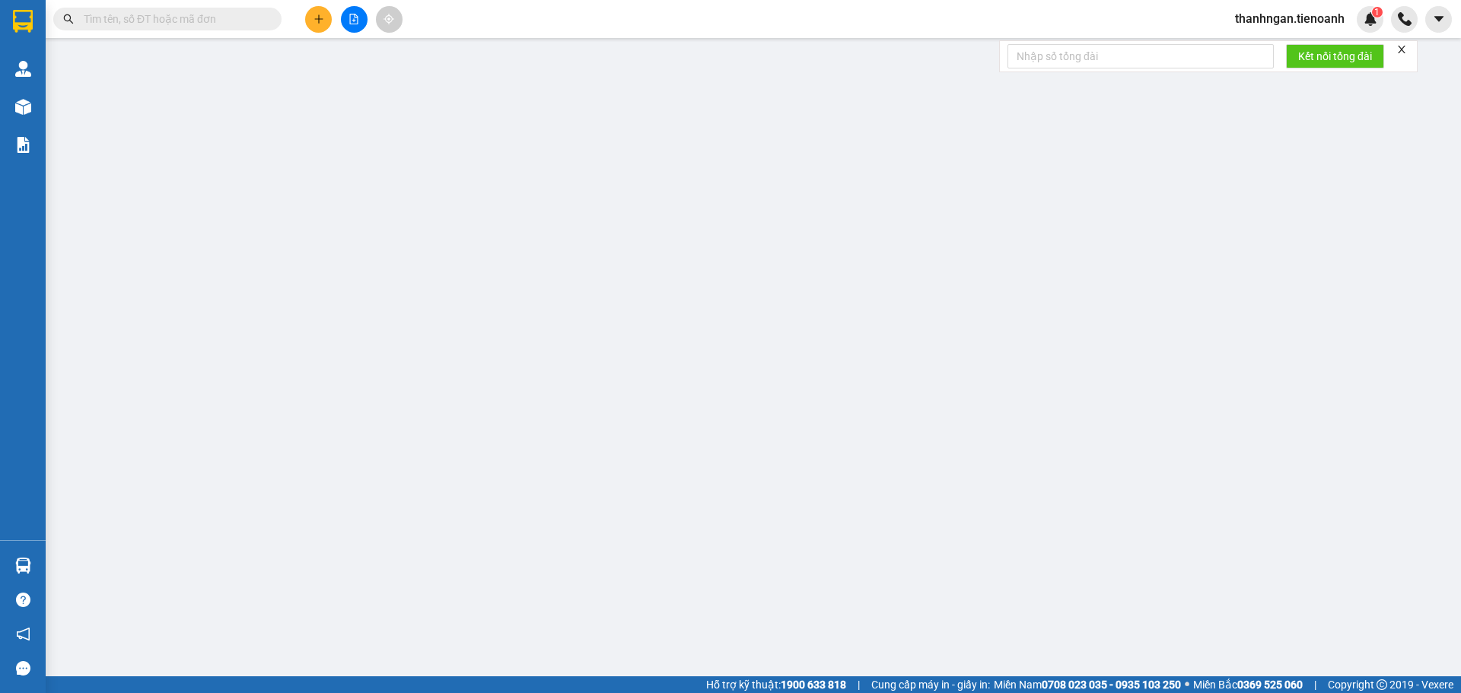
type input "0335203253"
type input "A Giang"
type input "0932669316"
type input "A HÙNG"
type input "80.000"
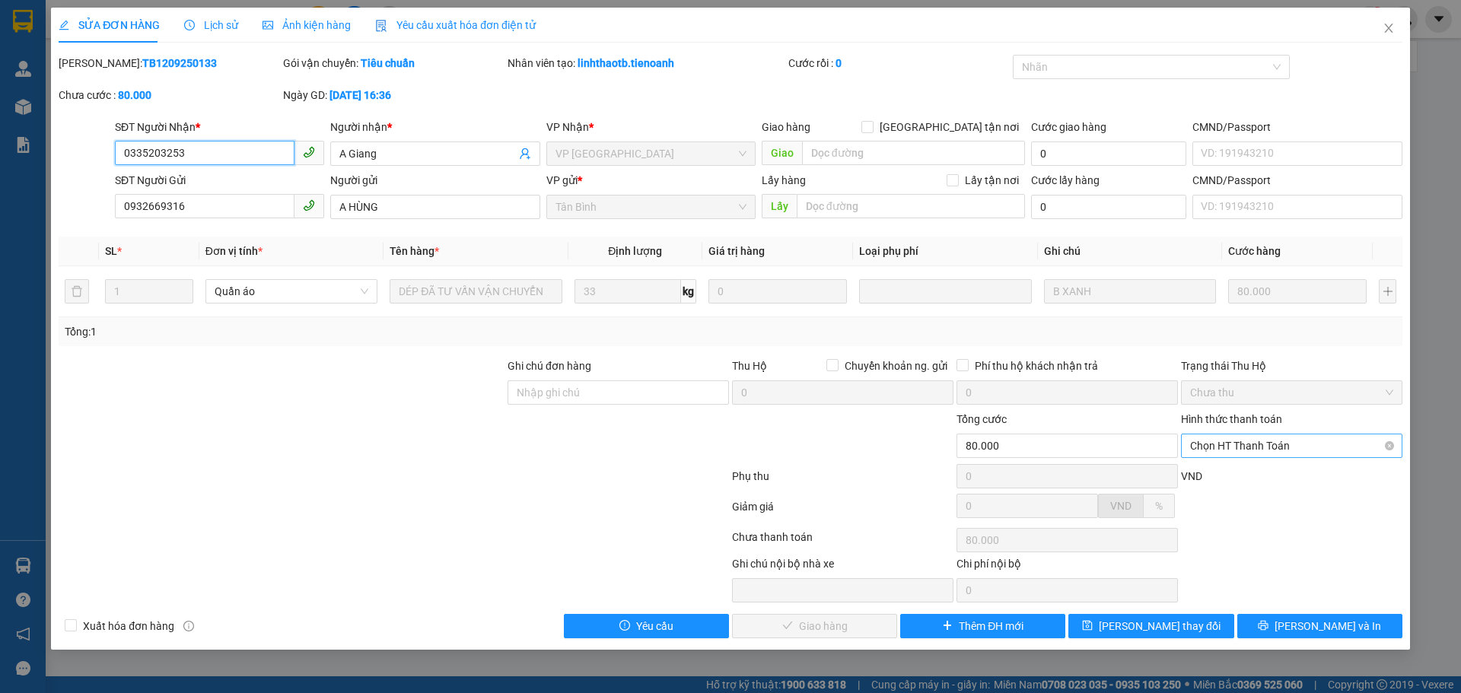
click at [1333, 452] on span "Chọn HT Thanh Toán" at bounding box center [1291, 445] width 203 height 23
click at [1237, 478] on div "Tại văn phòng" at bounding box center [1291, 476] width 203 height 17
type input "0"
click at [209, 21] on span "Lịch sử" at bounding box center [211, 25] width 54 height 12
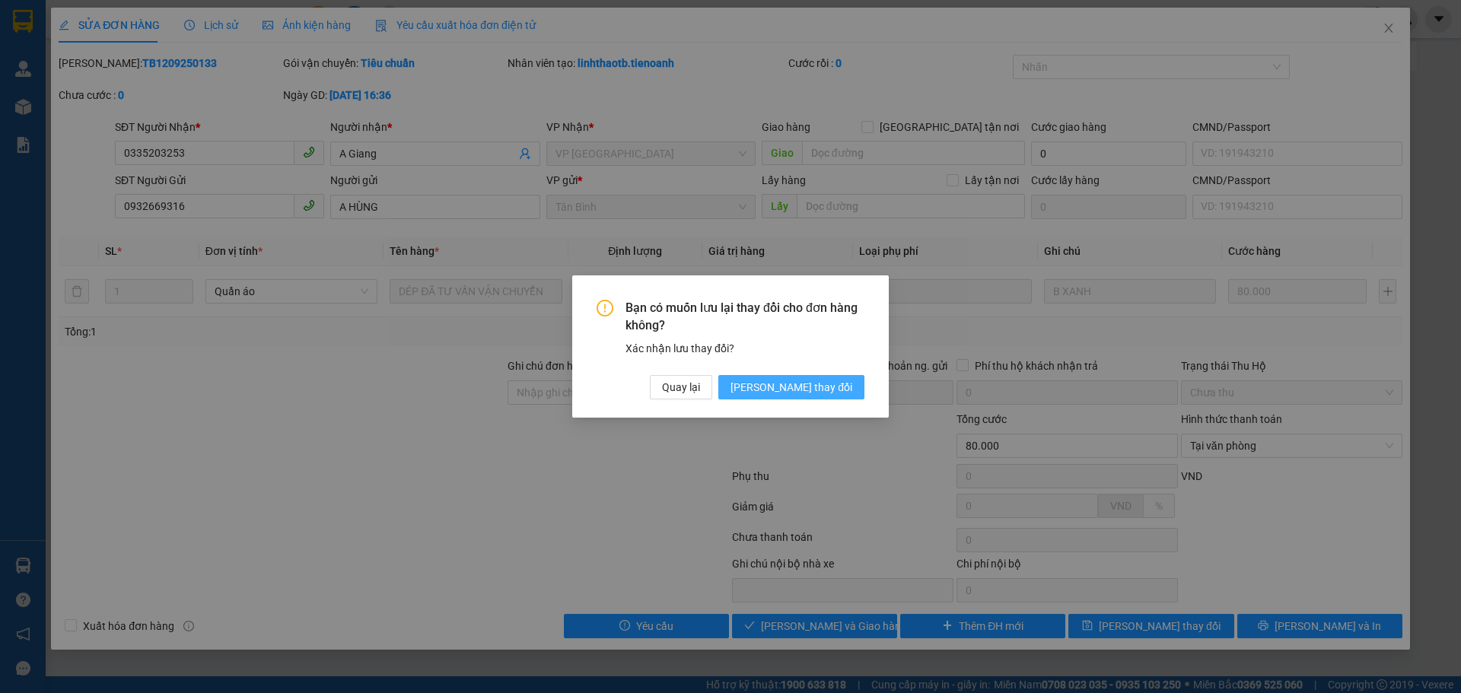
click at [826, 386] on span "[PERSON_NAME] thay đổi" at bounding box center [791, 387] width 122 height 17
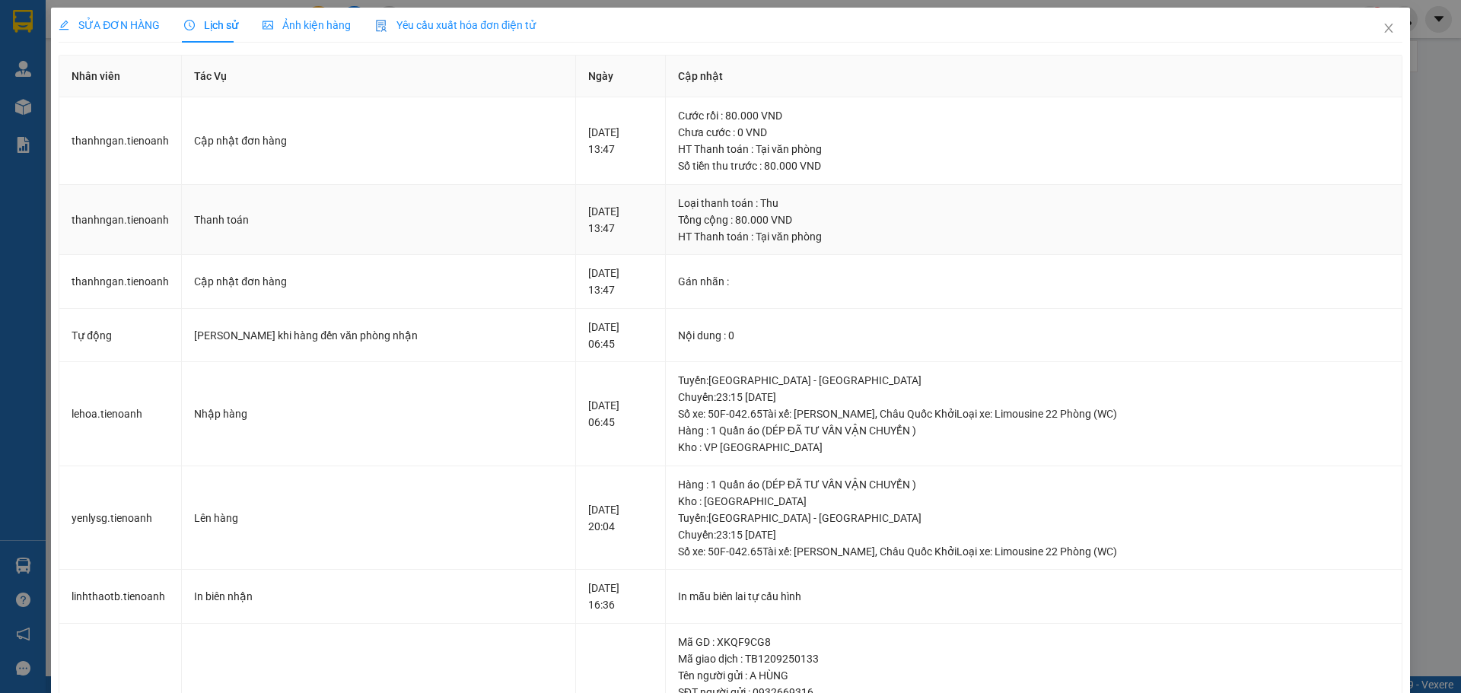
click at [491, 217] on div "Thanh toán" at bounding box center [378, 219] width 369 height 17
click at [1382, 30] on icon "close" at bounding box center [1388, 28] width 12 height 12
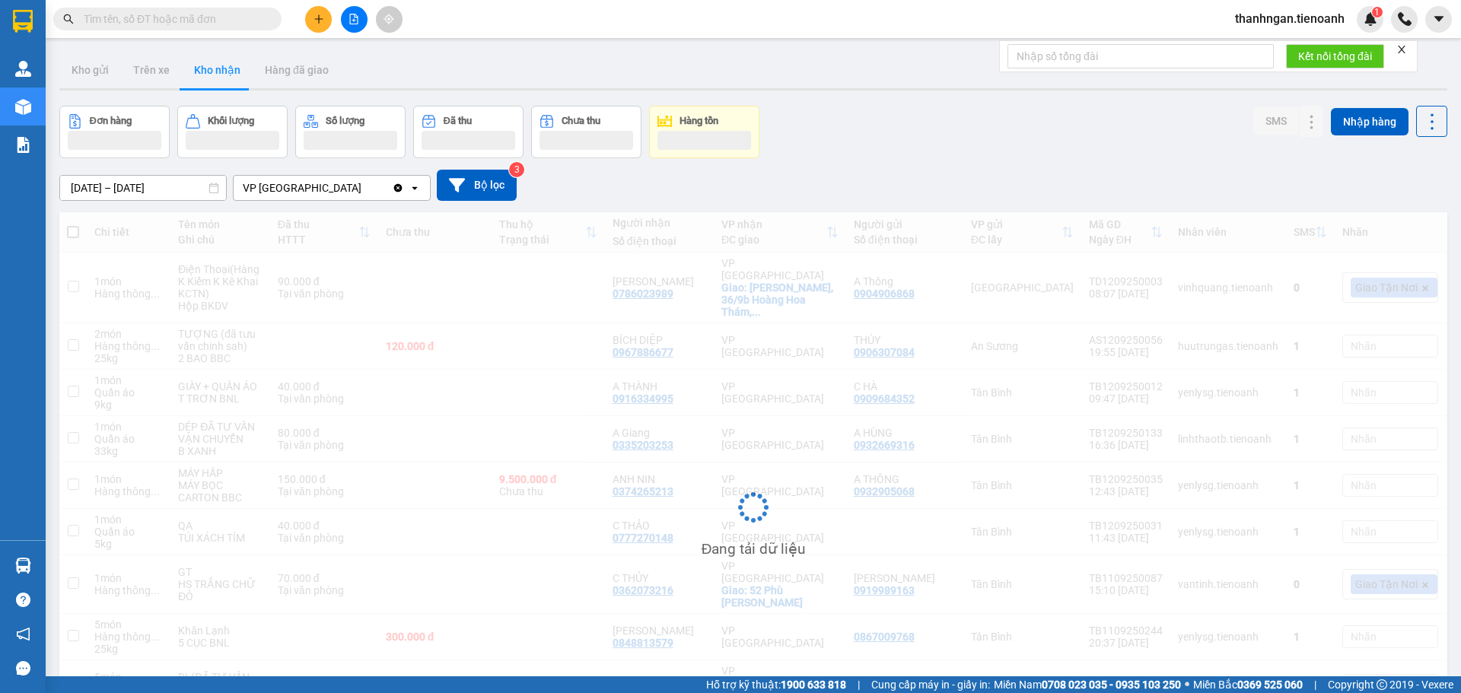
click at [179, 20] on input "text" at bounding box center [174, 19] width 180 height 17
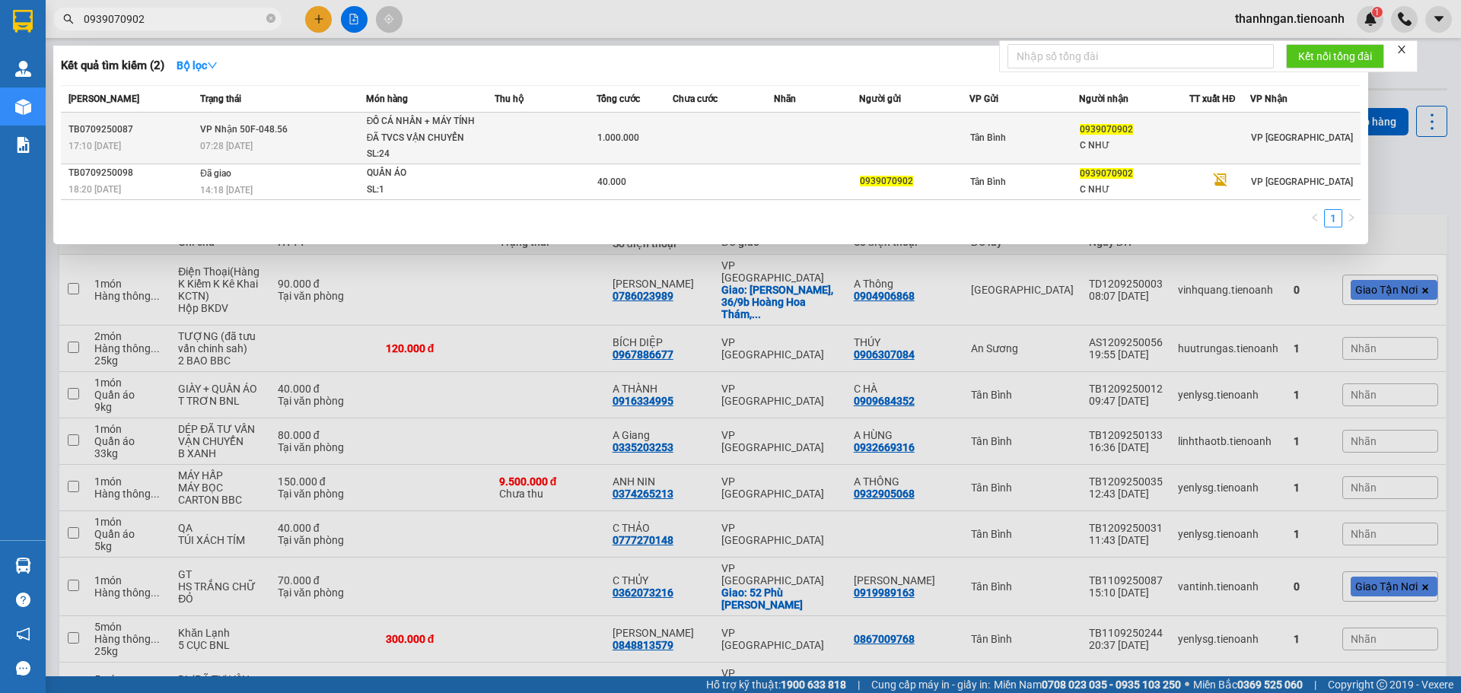
type input "0939070902"
click at [1057, 143] on div "Tân Bình" at bounding box center [1024, 137] width 109 height 17
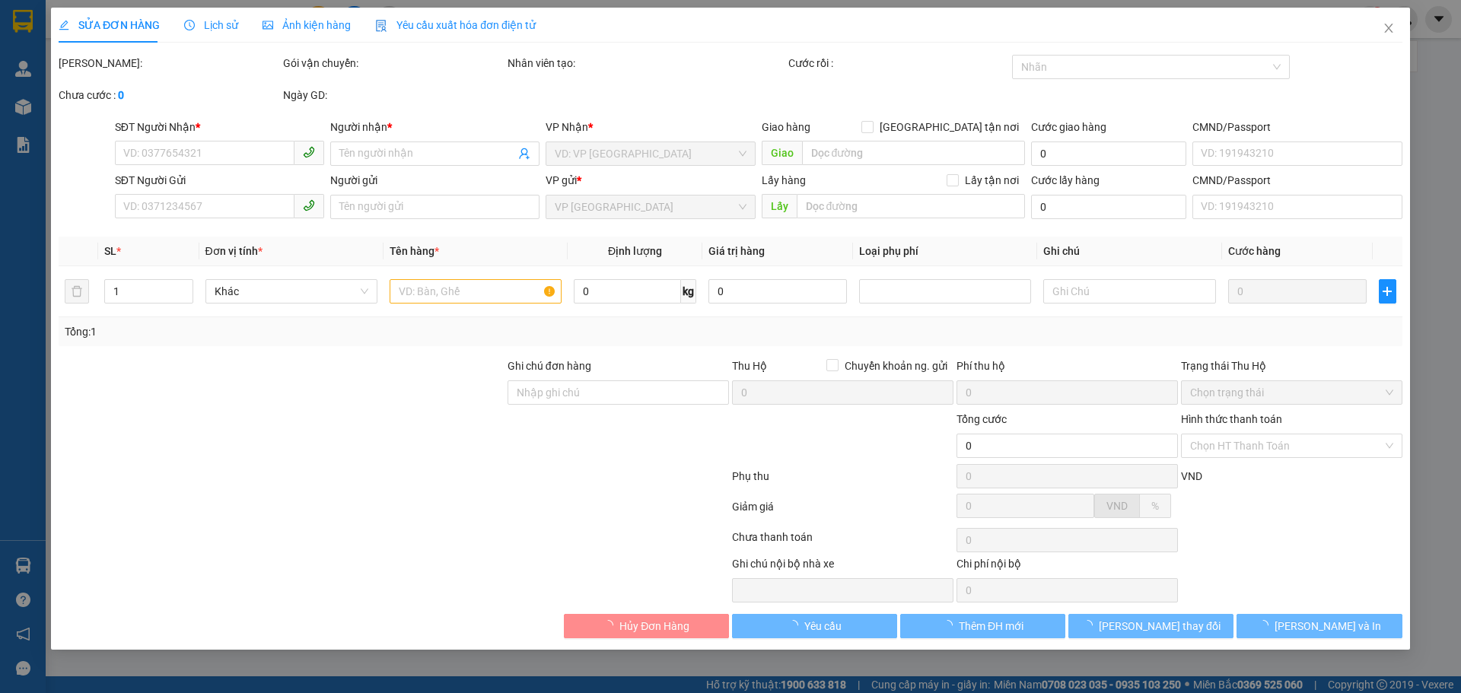
type input "0939070902"
type input "C NHƯ"
type input "1.000.000"
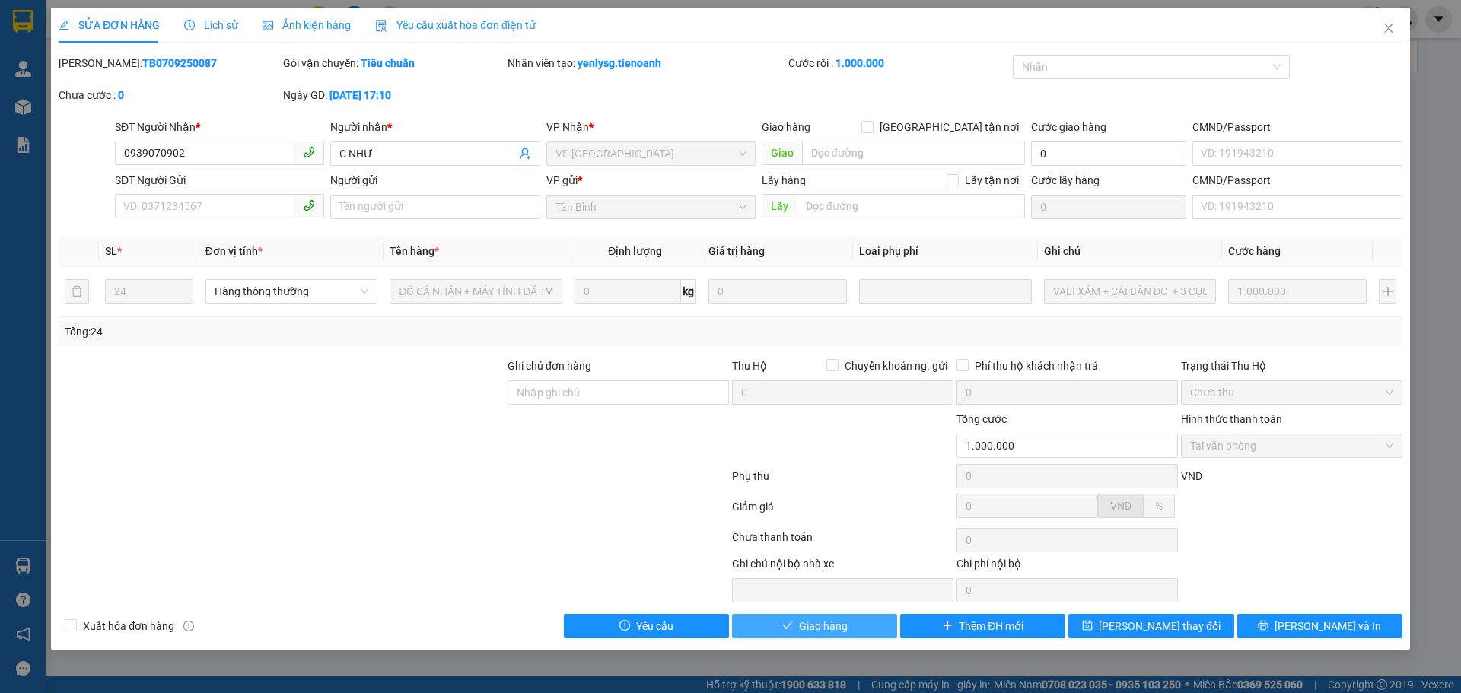
click at [840, 629] on span "Giao hàng" at bounding box center [823, 626] width 49 height 17
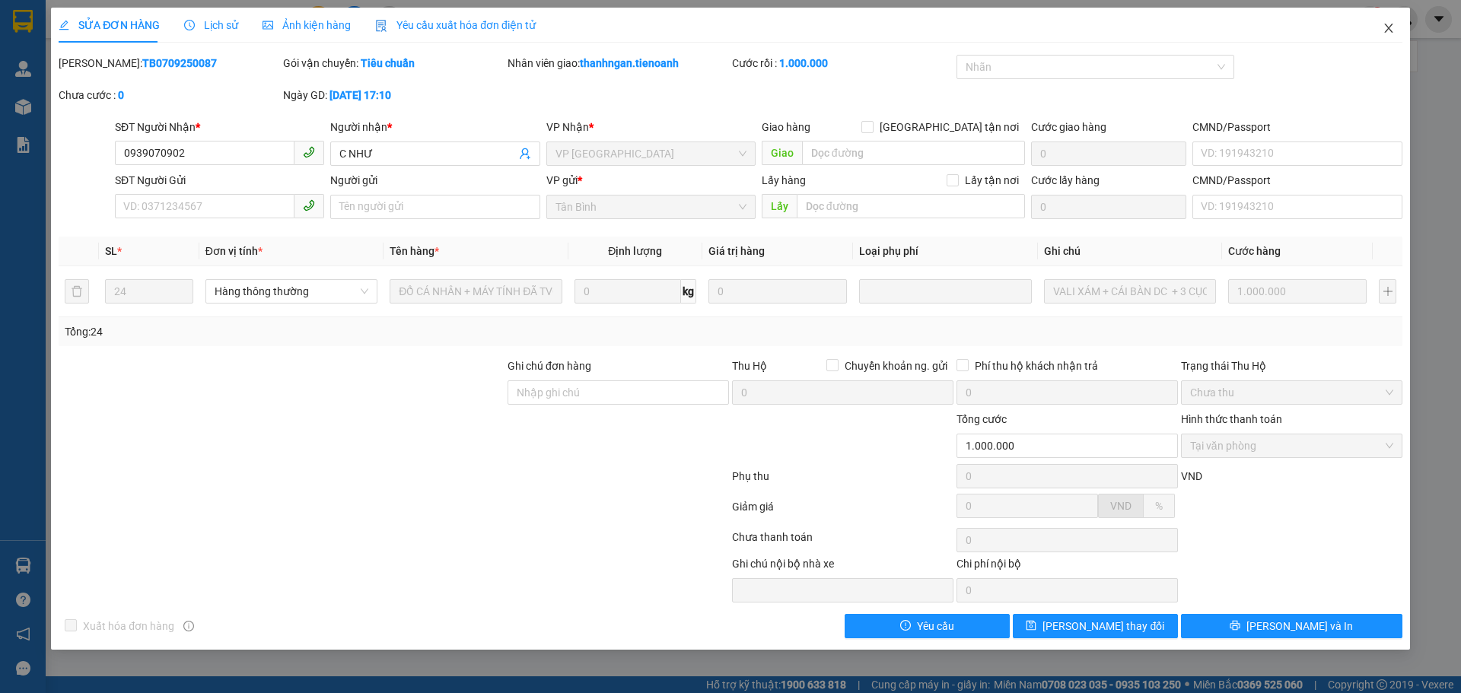
click at [1385, 29] on icon "close" at bounding box center [1388, 28] width 12 height 12
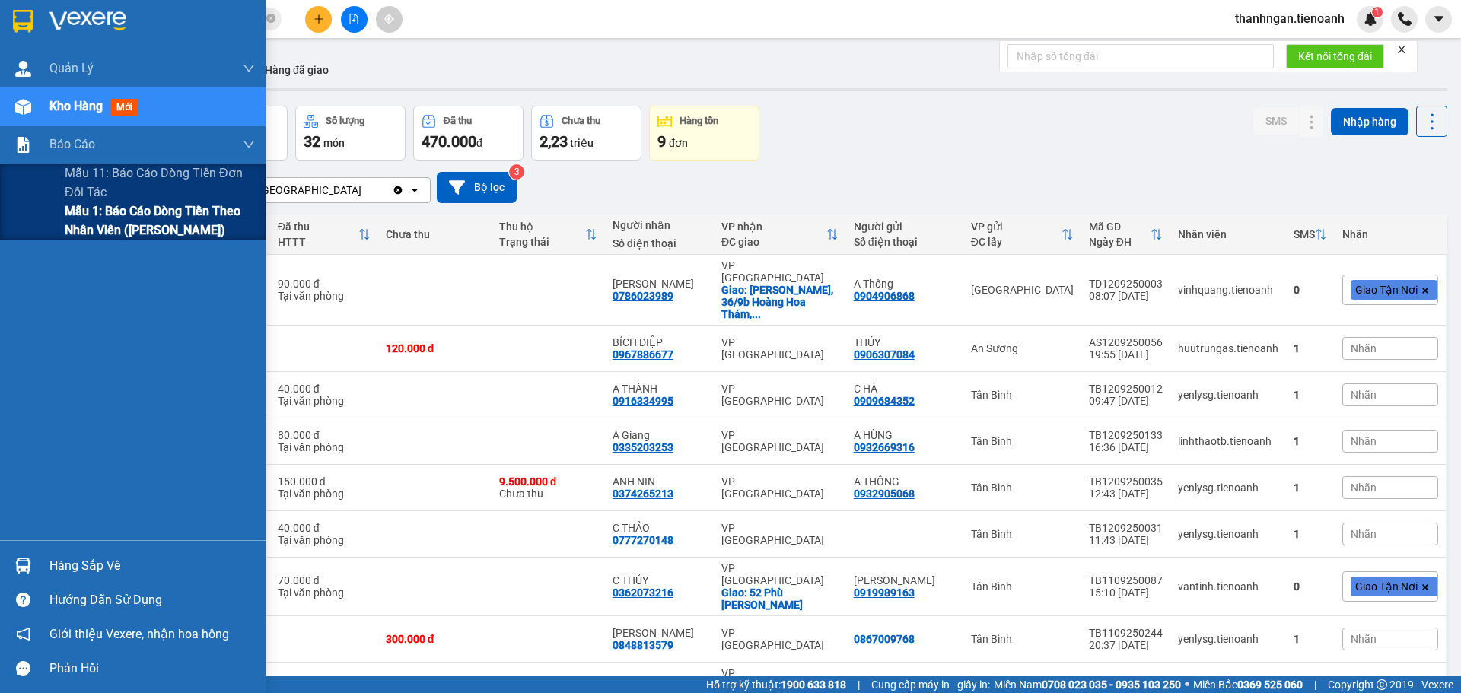
click at [104, 218] on span "Mẫu 1: Báo cáo dòng tiền theo nhân viên ([PERSON_NAME])" at bounding box center [160, 221] width 190 height 38
